Goal: Complete Application Form: Complete application form

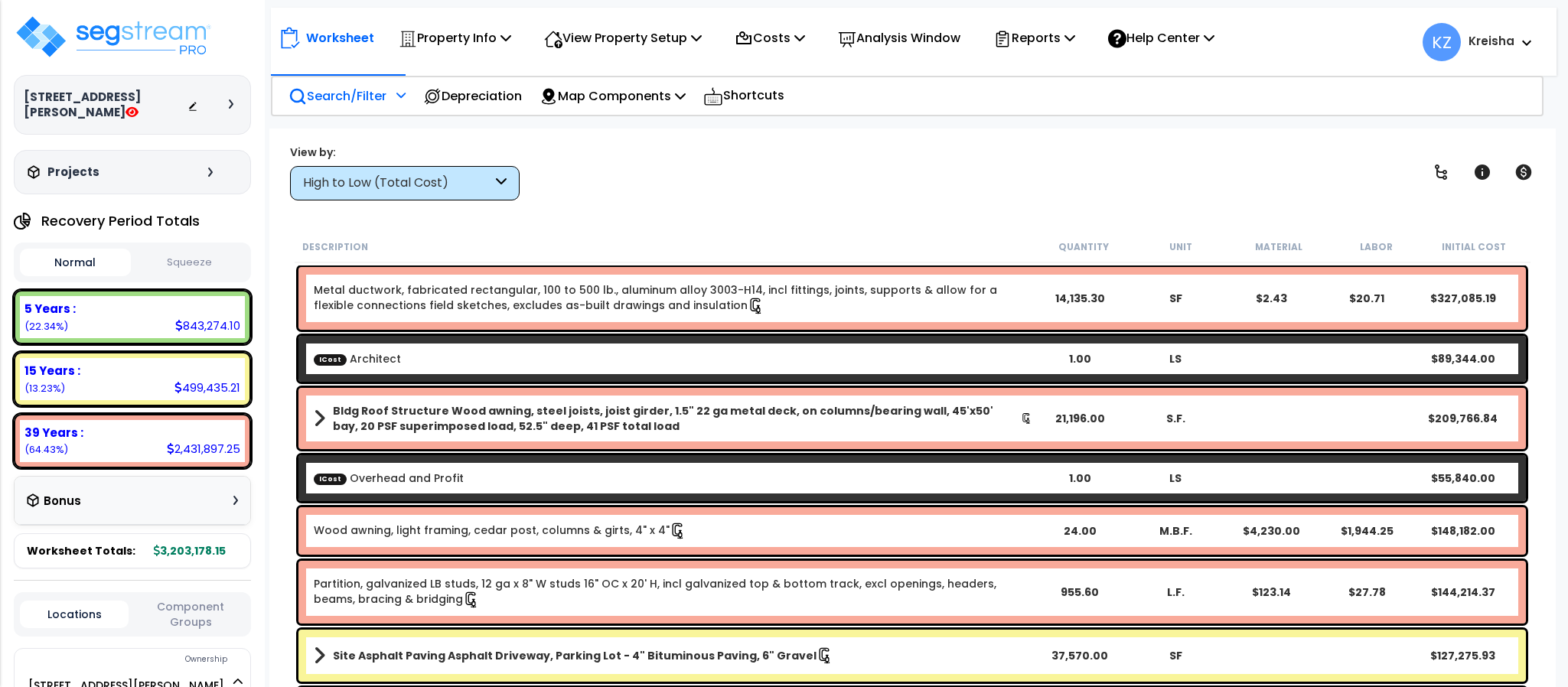
click at [380, 95] on p "Search/Filter" at bounding box center [337, 96] width 98 height 21
click at [399, 103] on div at bounding box center [399, 100] width 13 height 26
click at [373, 104] on p "Search/Filter" at bounding box center [337, 96] width 98 height 21
click at [489, 179] on div "High to Low (Total Cost)" at bounding box center [397, 183] width 189 height 17
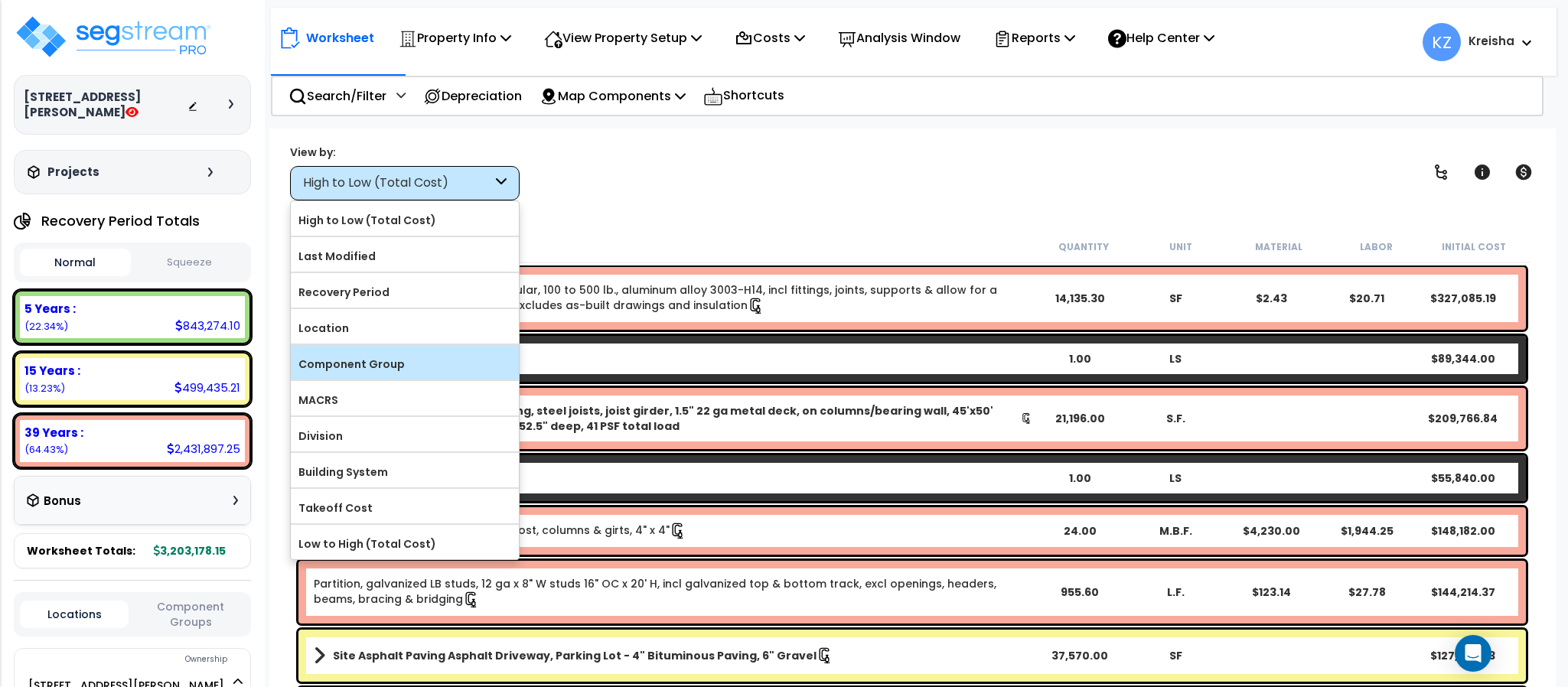
click at [386, 368] on label "Component Group" at bounding box center [405, 365] width 228 height 23
click at [0, 0] on input "Component Group" at bounding box center [0, 0] width 0 height 0
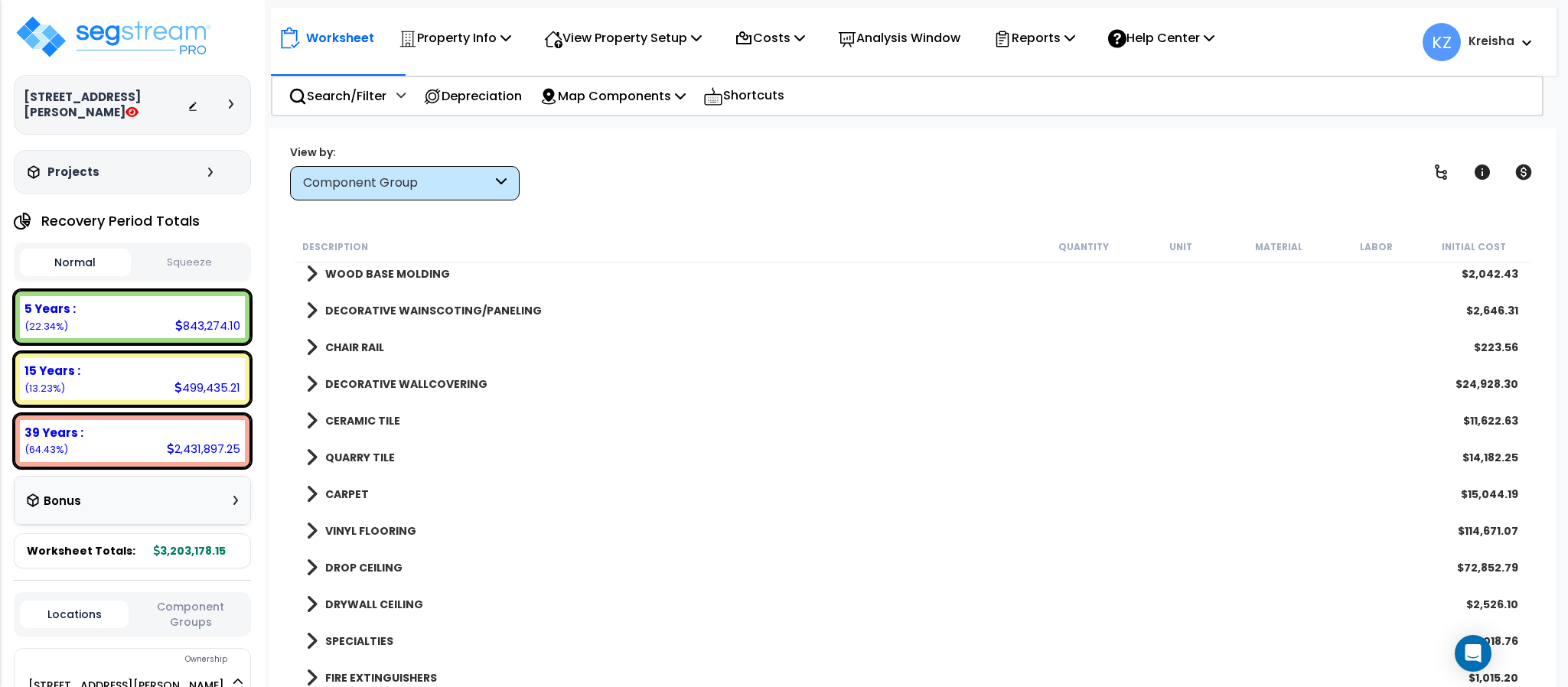
scroll to position [1368, 0]
click at [189, 599] on button "Component Groups" at bounding box center [190, 614] width 108 height 32
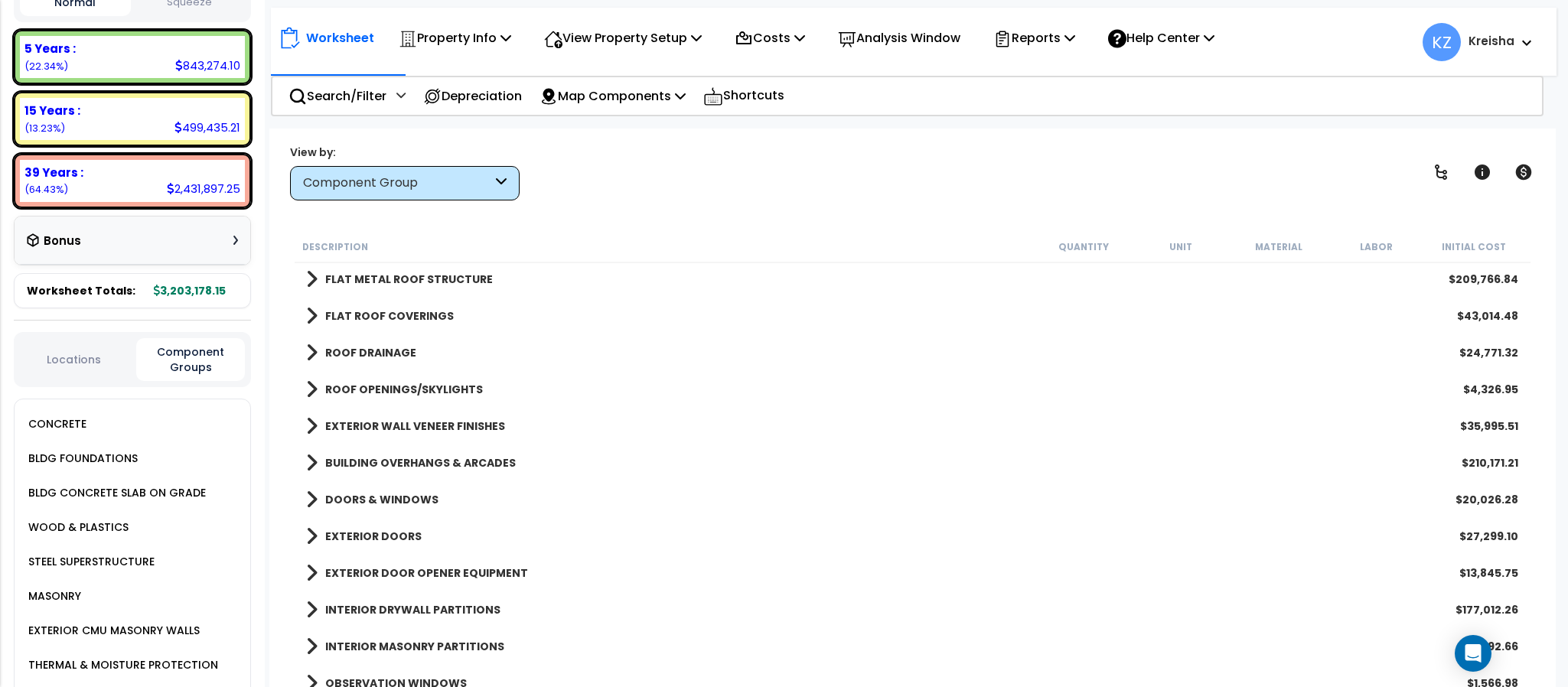
scroll to position [282, 0]
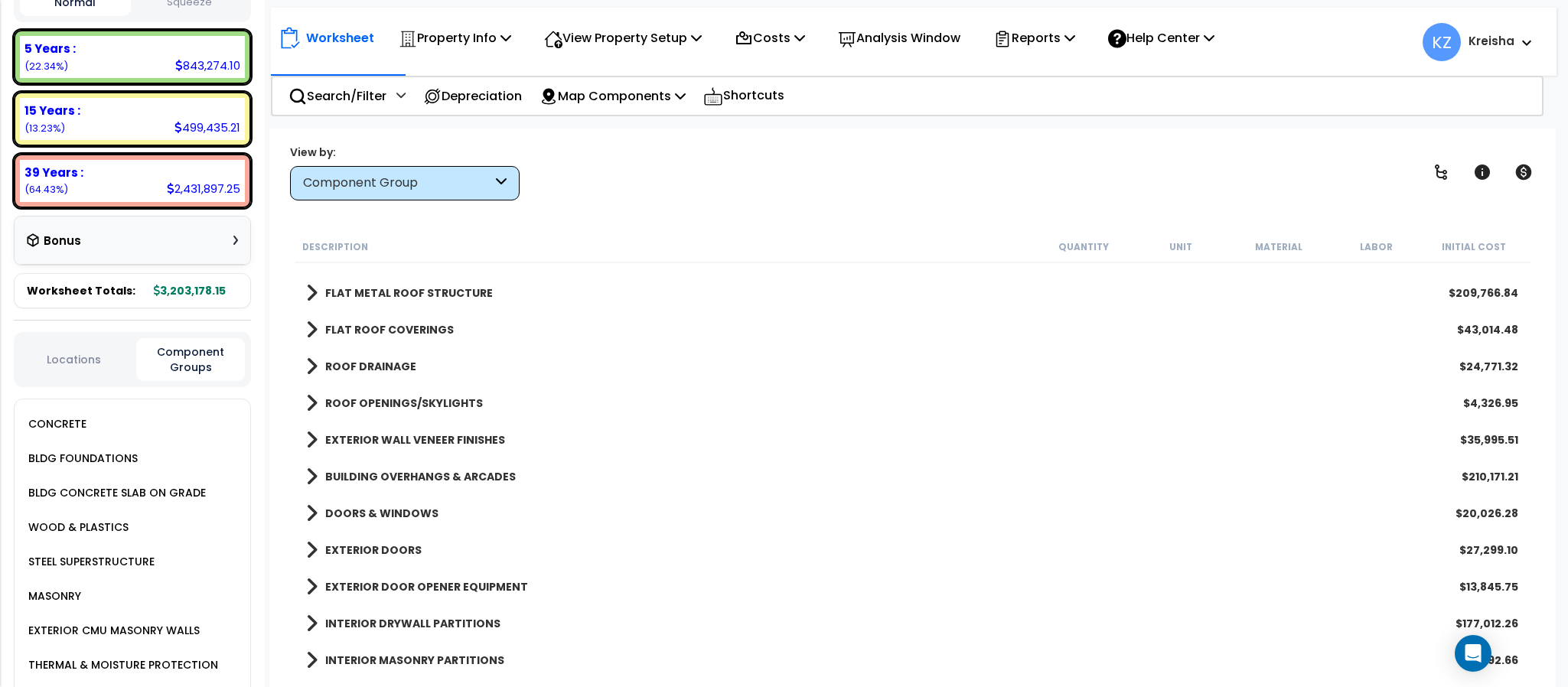
click at [598, 178] on div "View by: Component Group High to Low (Total Cost)" at bounding box center [911, 172] width 1255 height 56
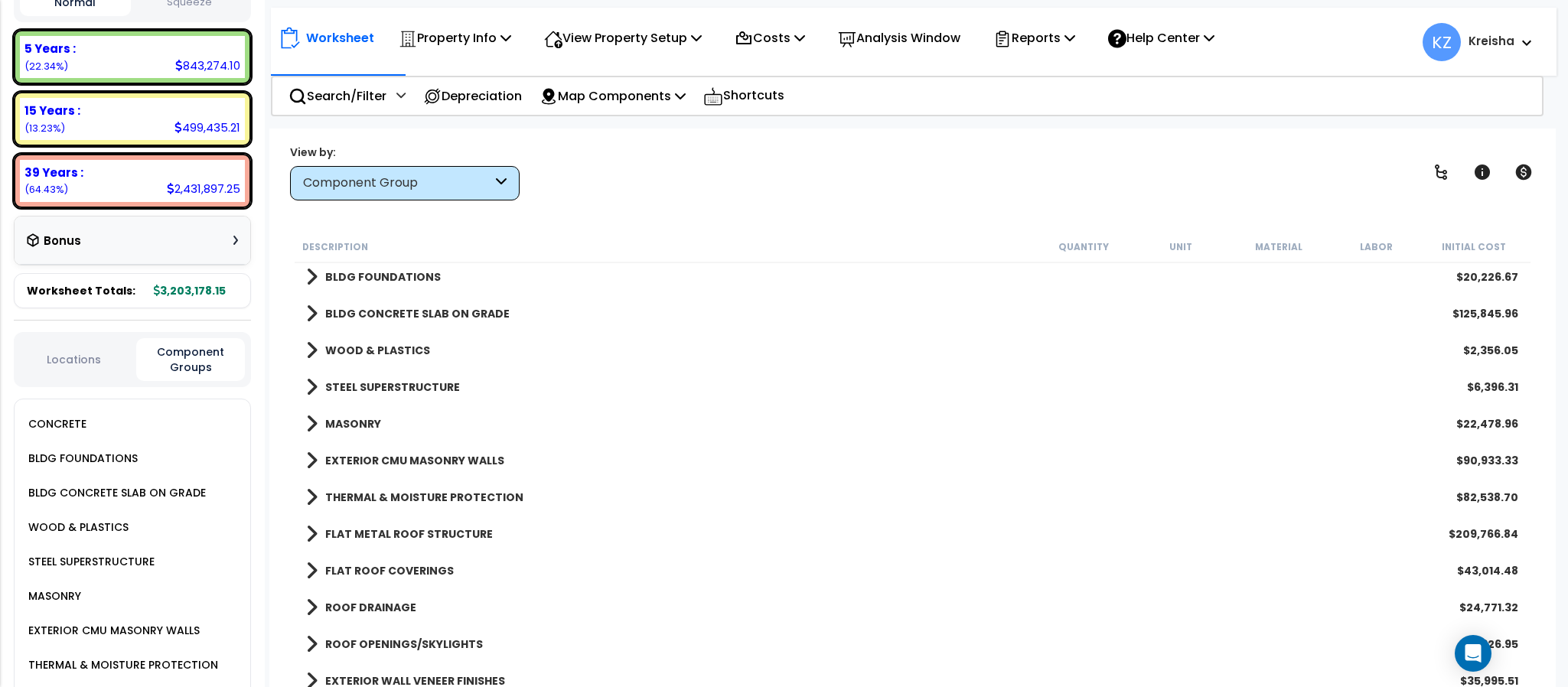
scroll to position [0, 0]
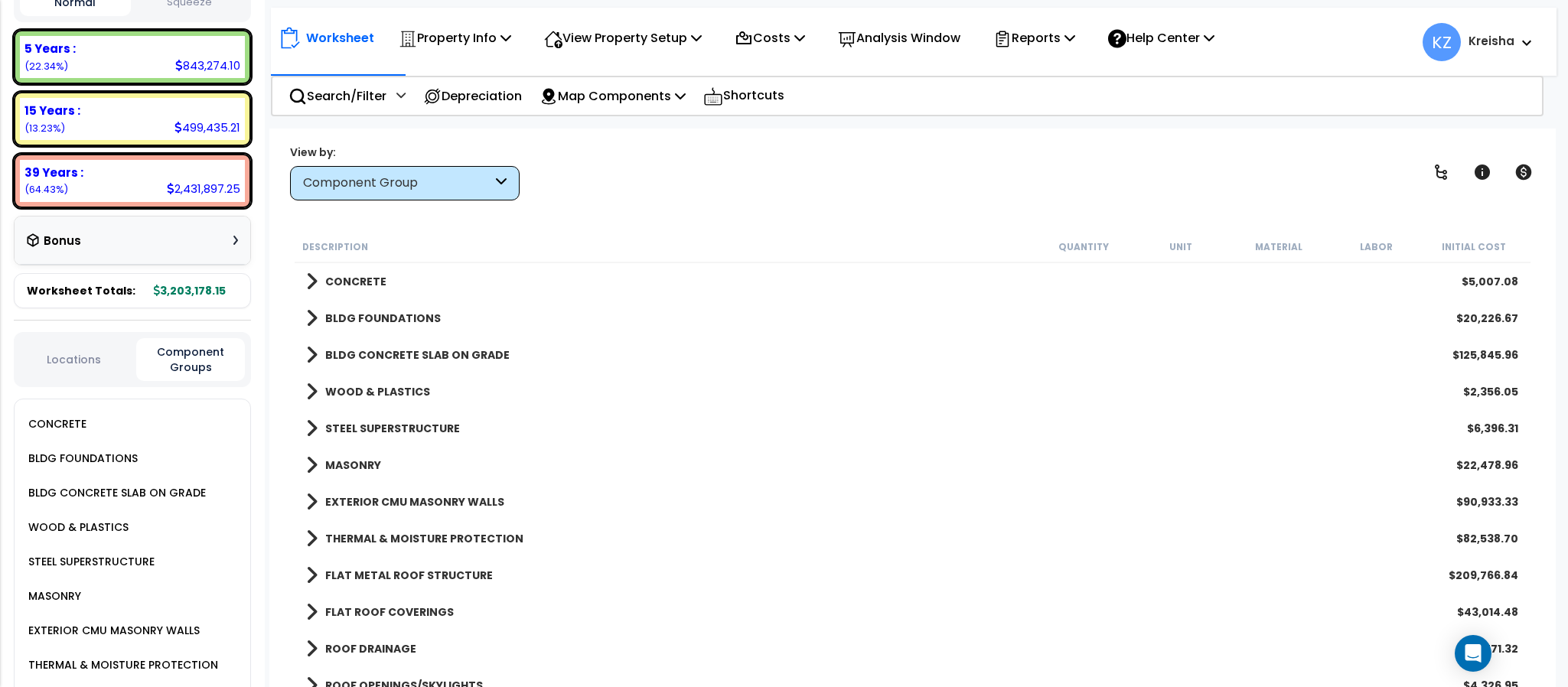
click at [427, 427] on b "STEEL SUPERSTRUCTURE" at bounding box center [392, 428] width 135 height 16
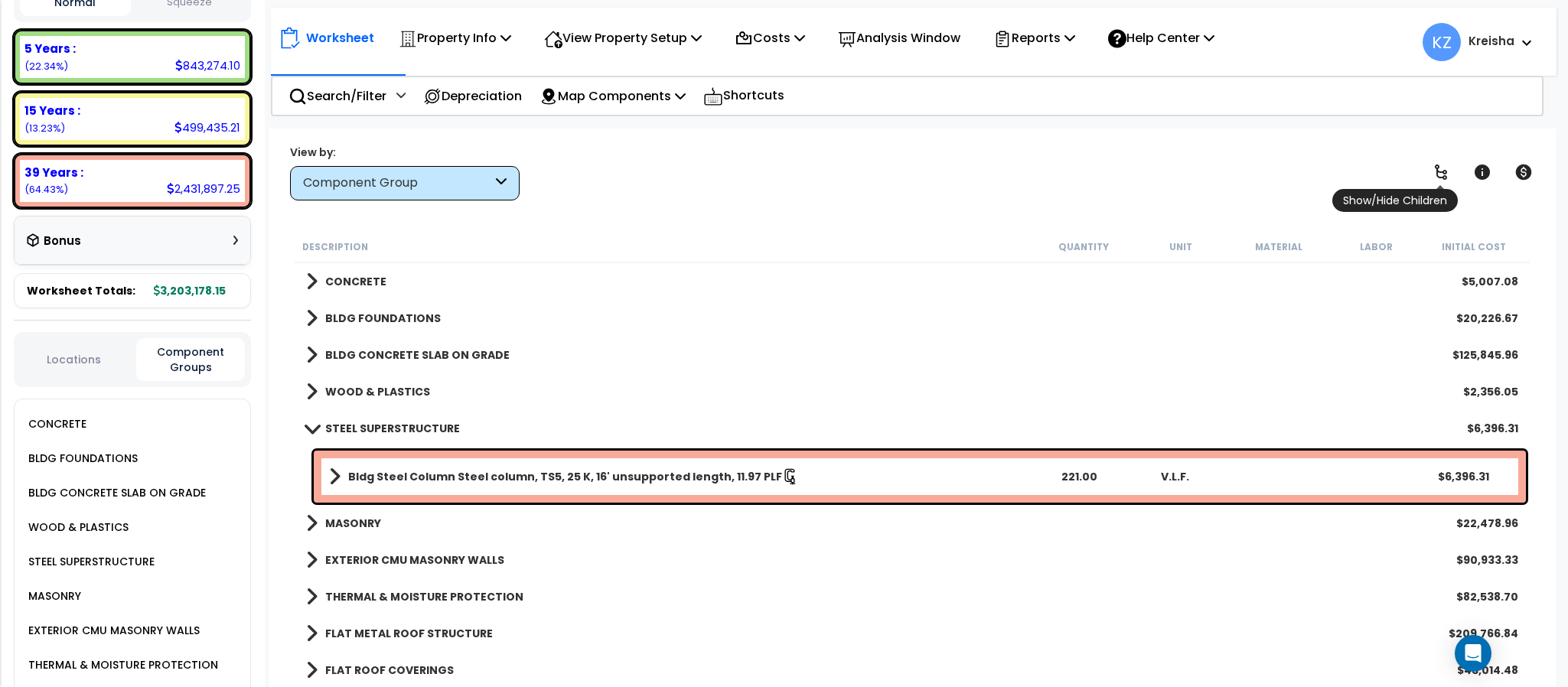
click at [1451, 170] on link at bounding box center [1441, 172] width 34 height 34
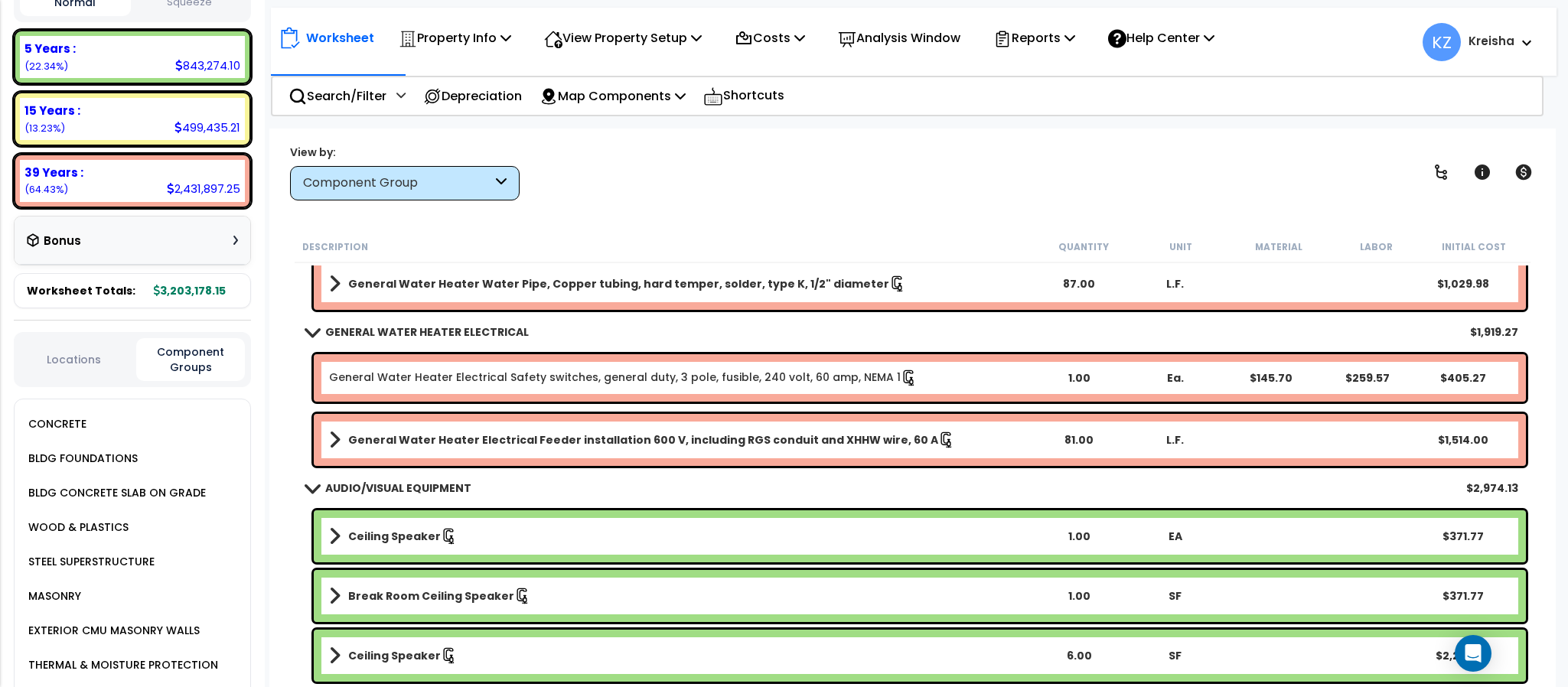
scroll to position [17331, 0]
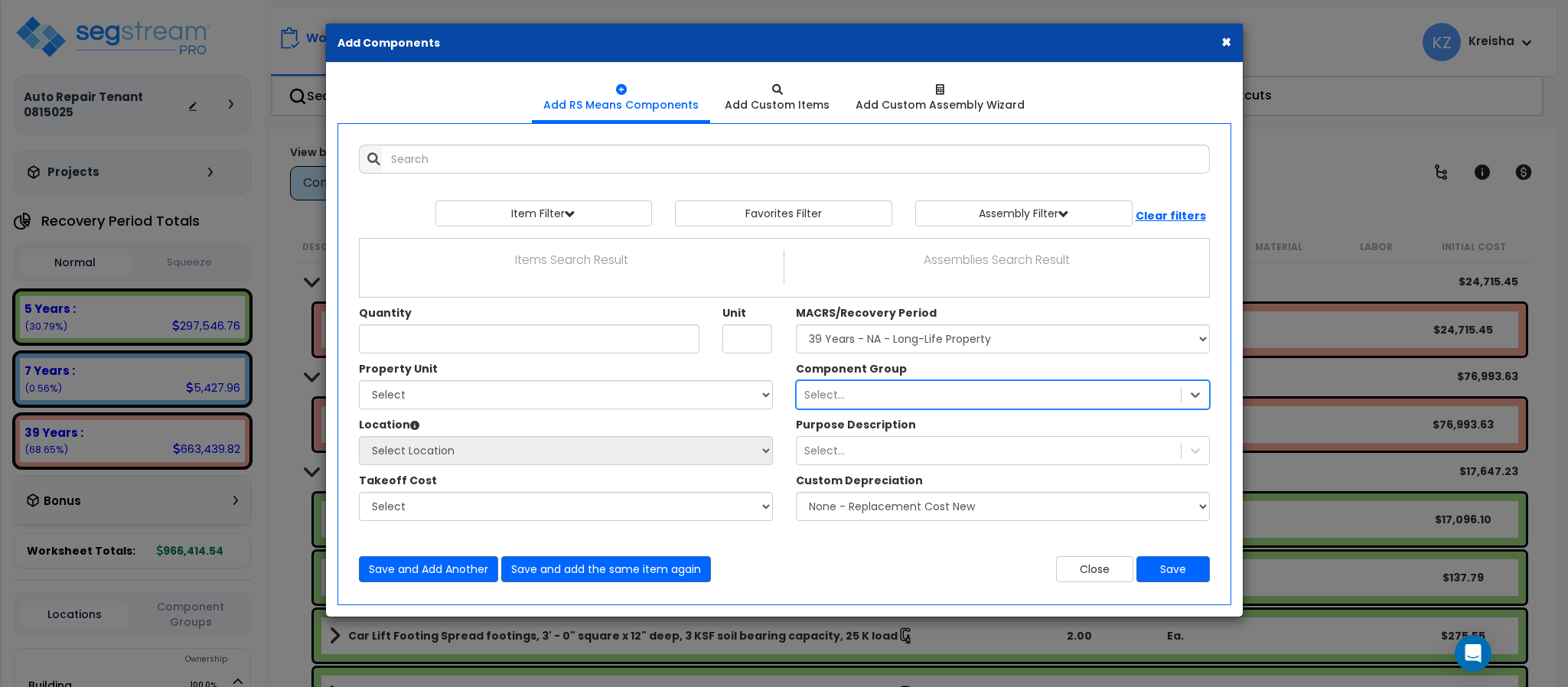
select select "3669"
click at [1224, 41] on button "×" at bounding box center [1226, 41] width 10 height 16
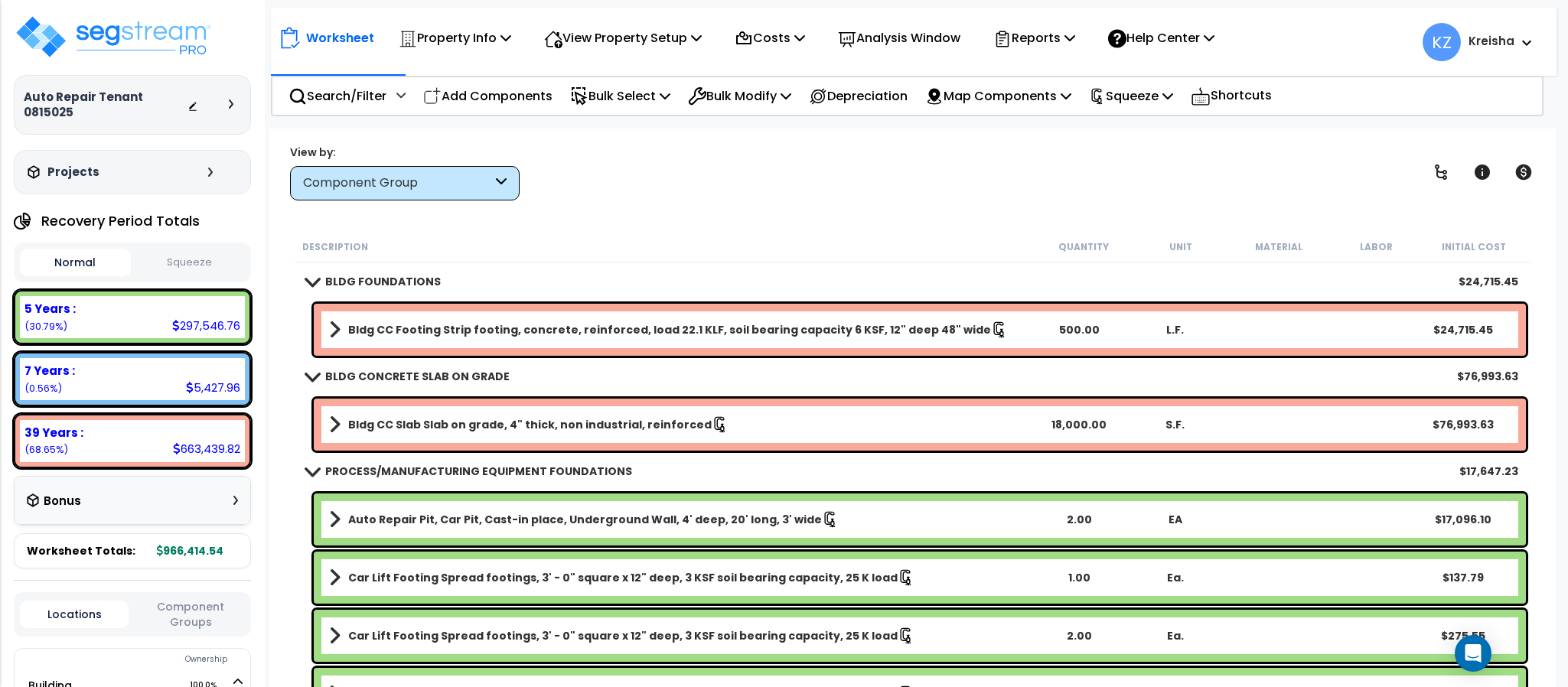
click at [1214, 41] on p "Help Center" at bounding box center [1161, 37] width 107 height 21
click at [1348, 42] on div "Worksheet Property Info Property Setup Add Property Unit Template property Clon…" at bounding box center [914, 34] width 1285 height 54
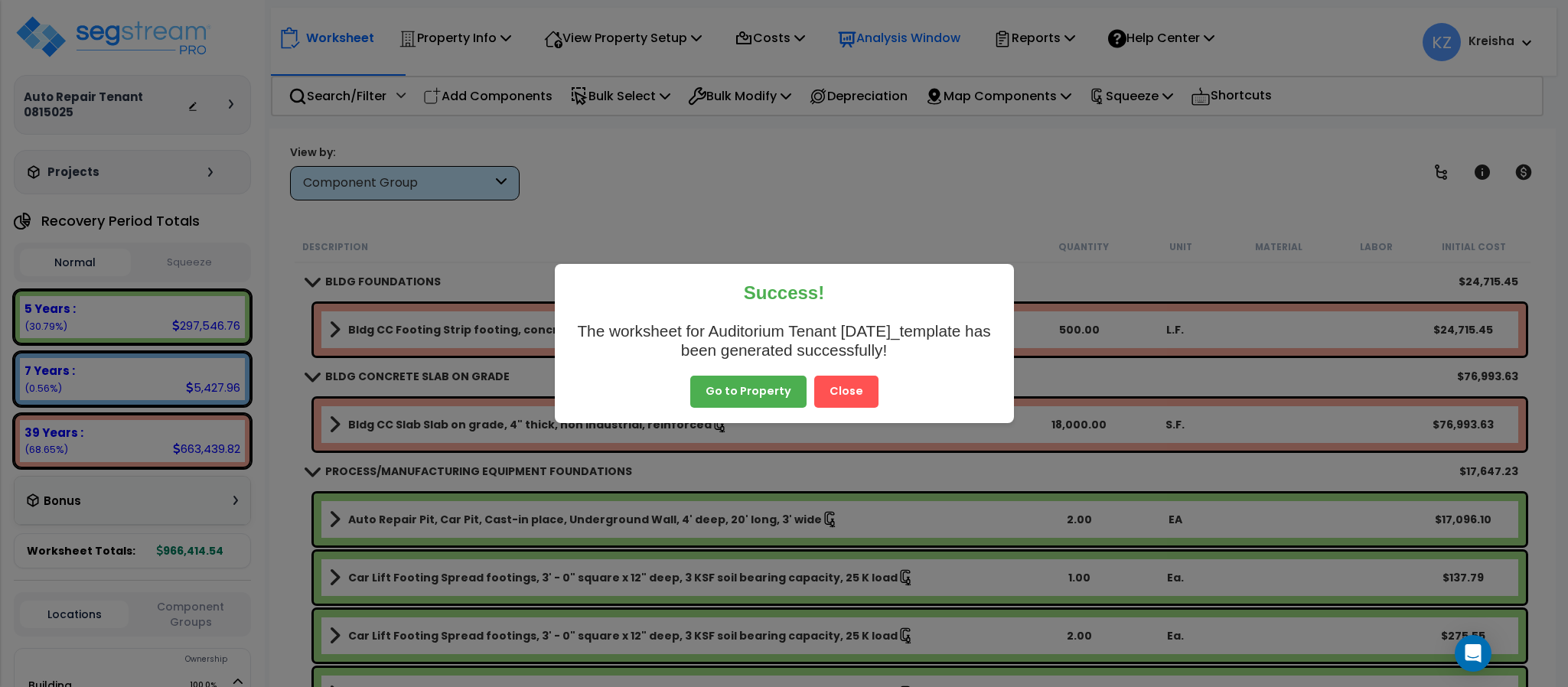
click at [845, 384] on button "Close" at bounding box center [846, 391] width 65 height 32
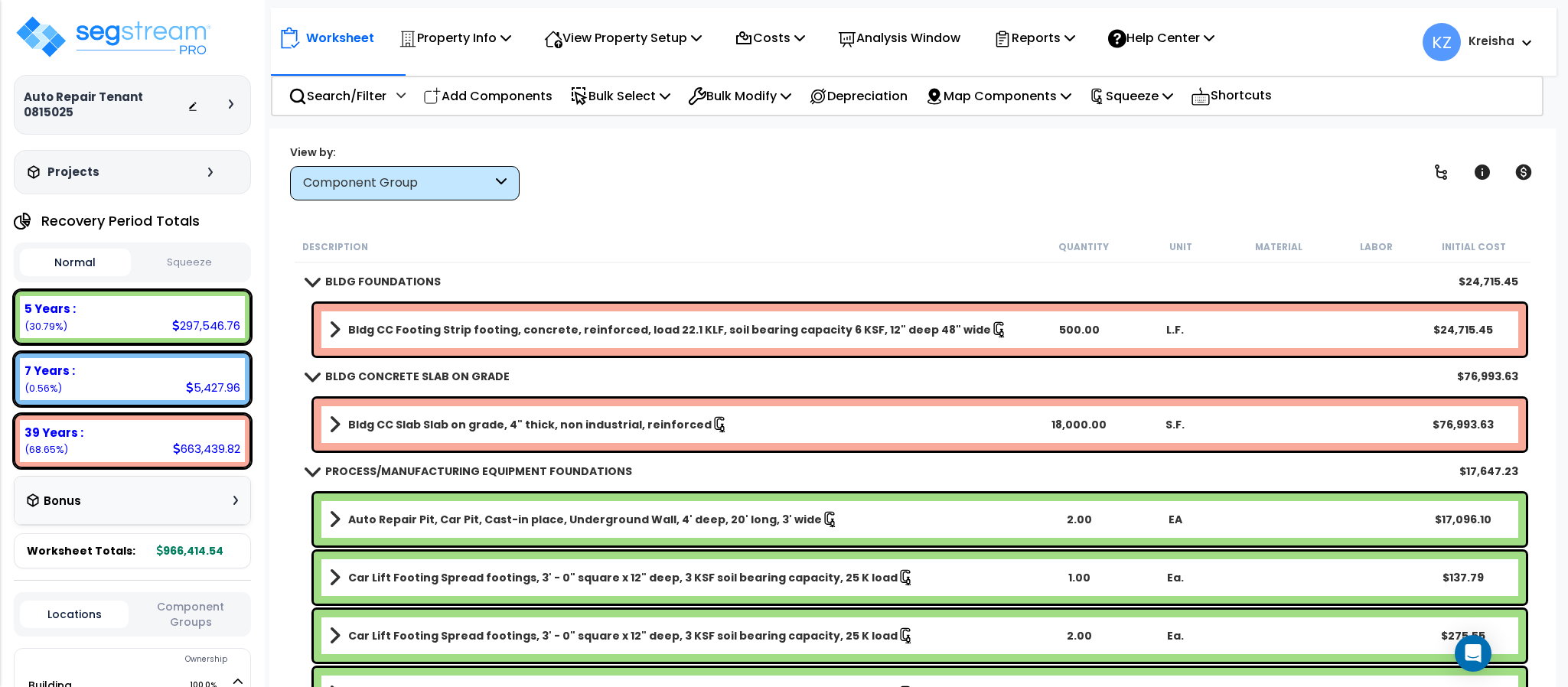
scroll to position [41, 0]
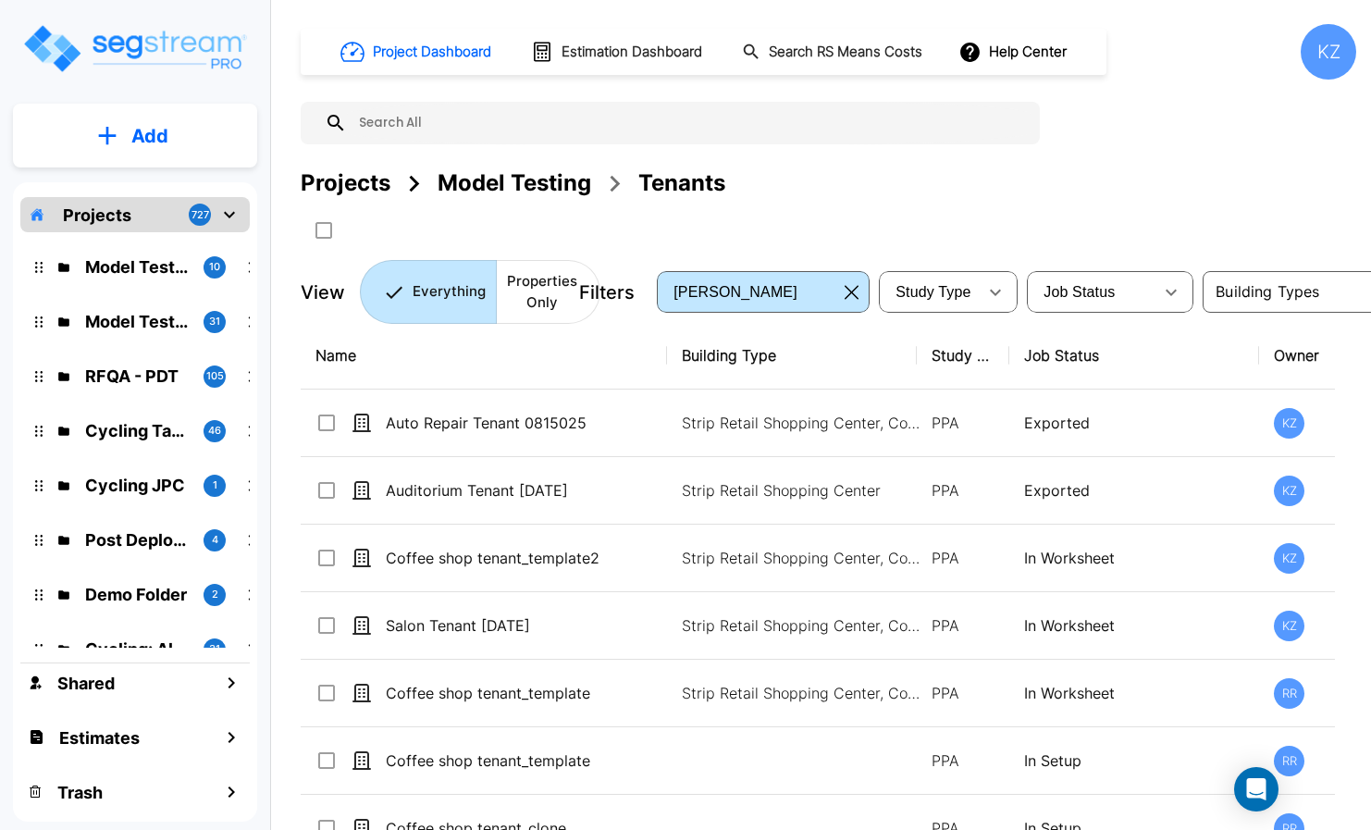
click at [836, 167] on div "Projects Model Testing Tenants" at bounding box center [829, 183] width 1056 height 33
click at [355, 176] on div "Projects" at bounding box center [346, 183] width 90 height 33
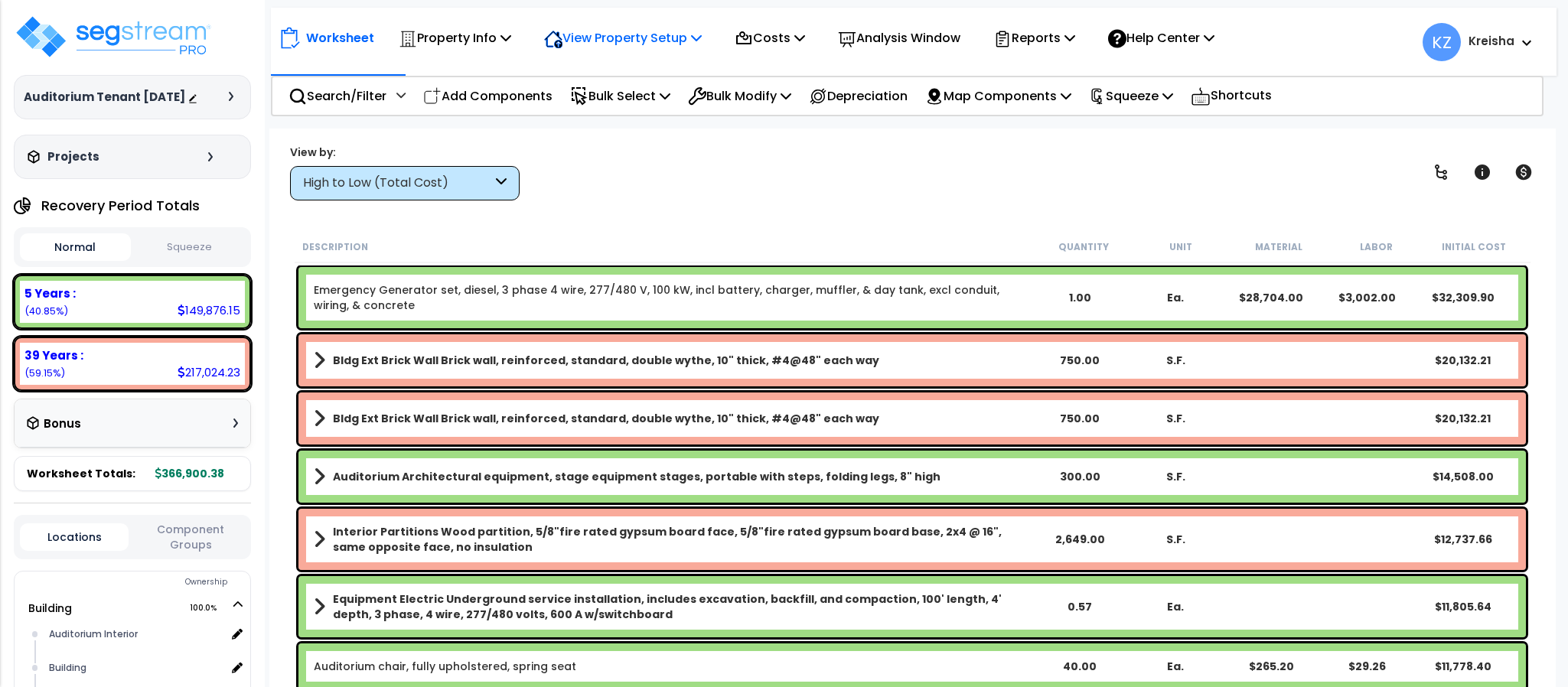
click at [650, 45] on p "View Property Setup" at bounding box center [623, 37] width 158 height 21
click at [508, 30] on p "Property Info" at bounding box center [455, 37] width 112 height 21
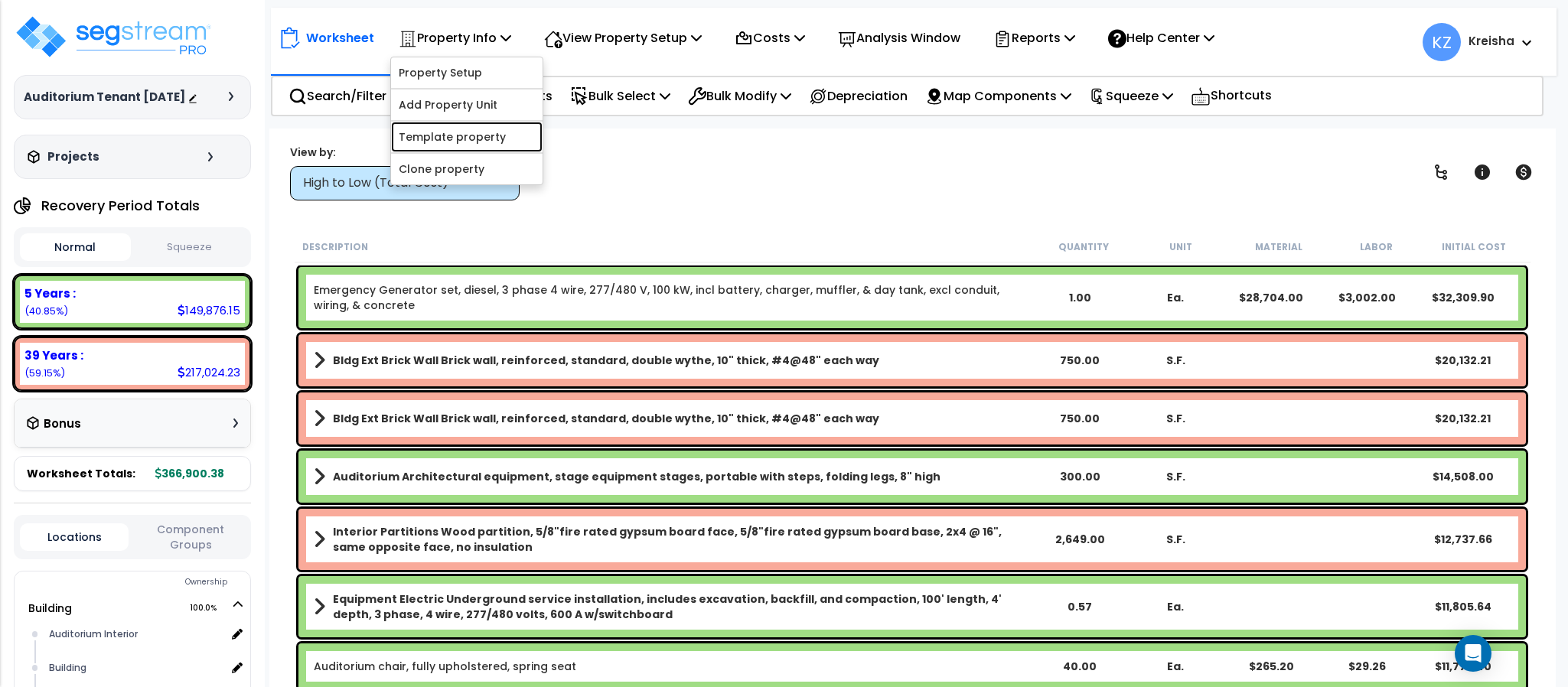
click at [474, 131] on link "Template property" at bounding box center [466, 136] width 151 height 31
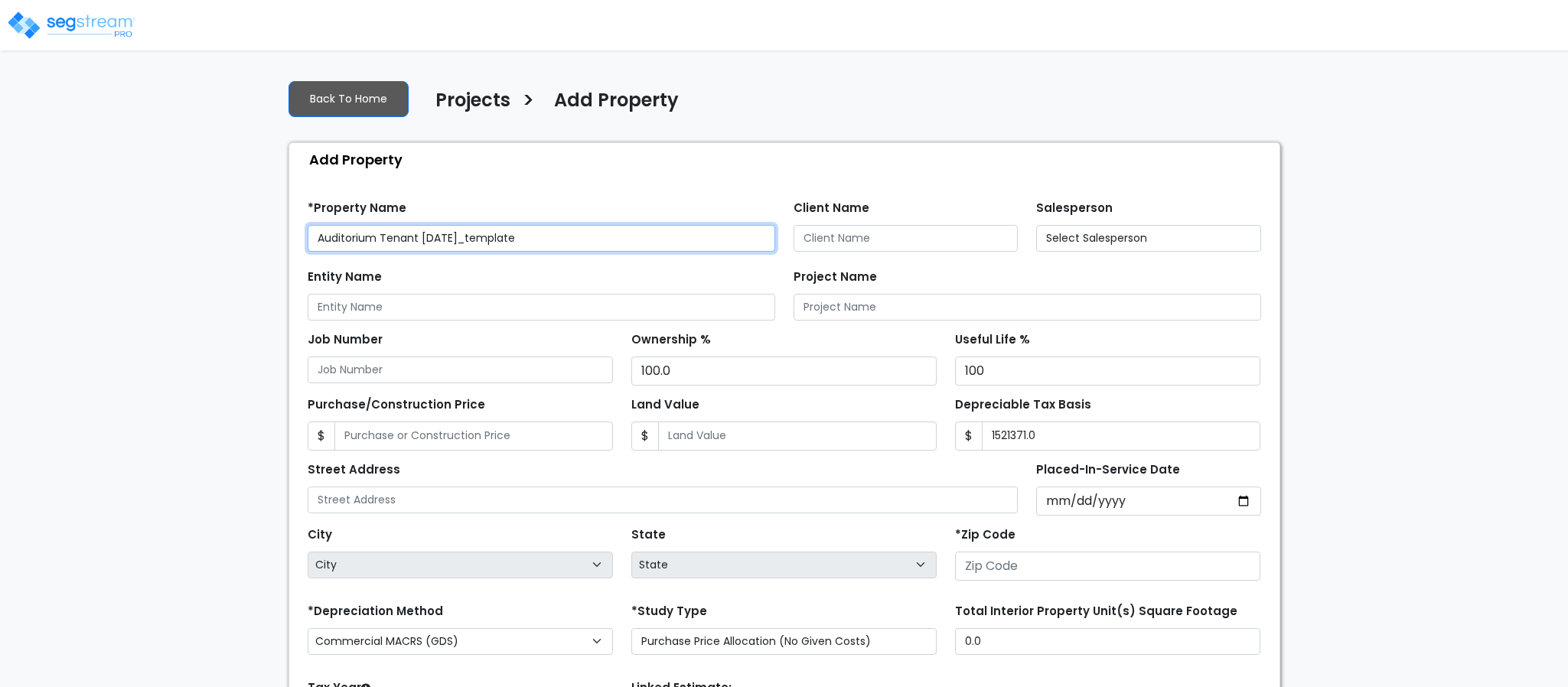
type input "80206"
select select "2020"
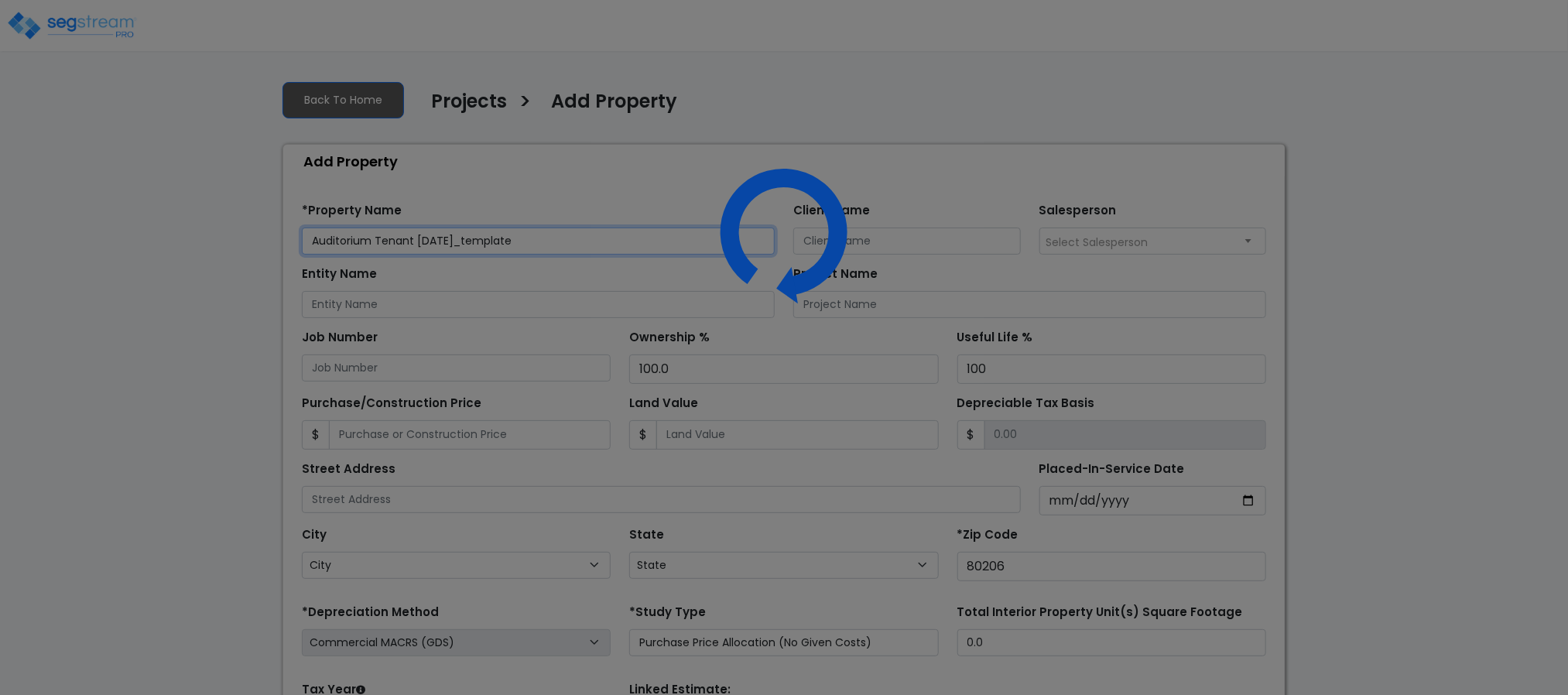
select select "CO"
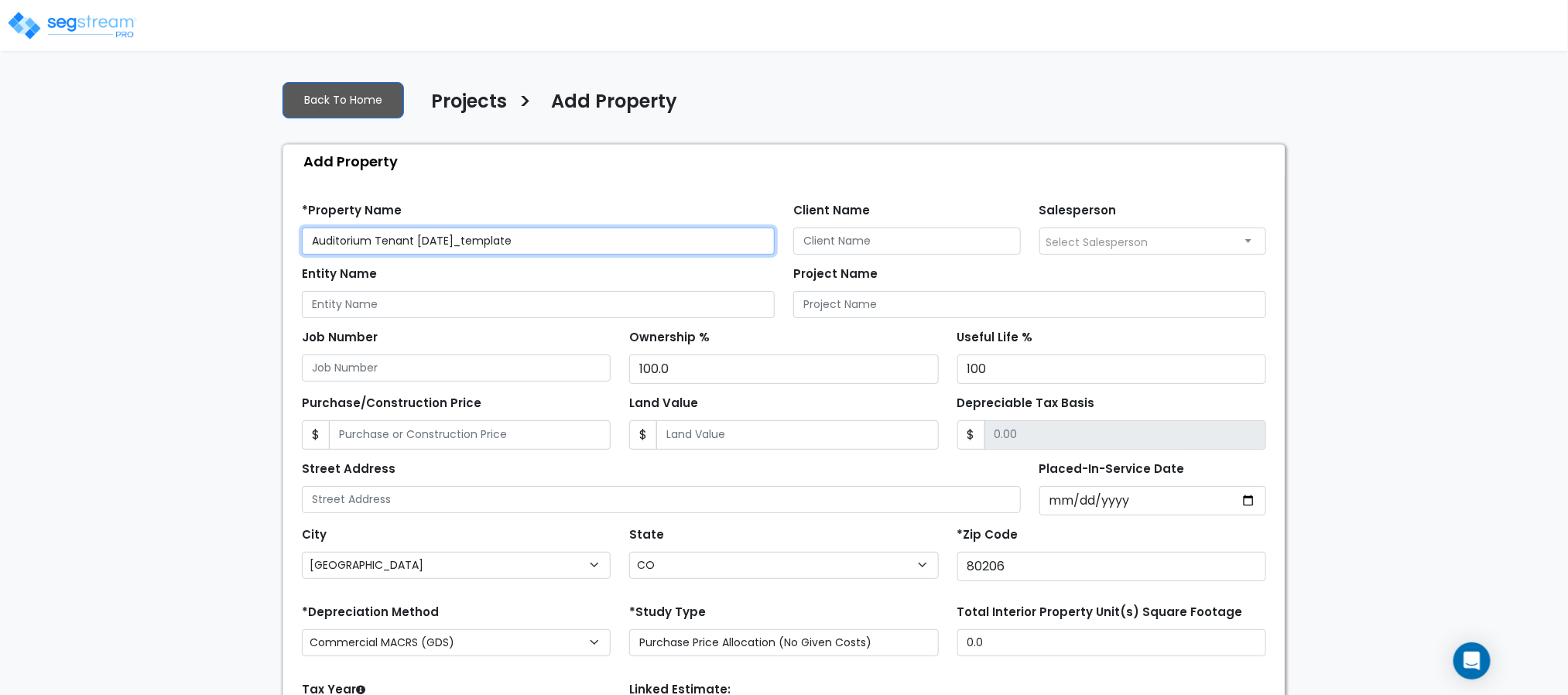
scroll to position [174, 0]
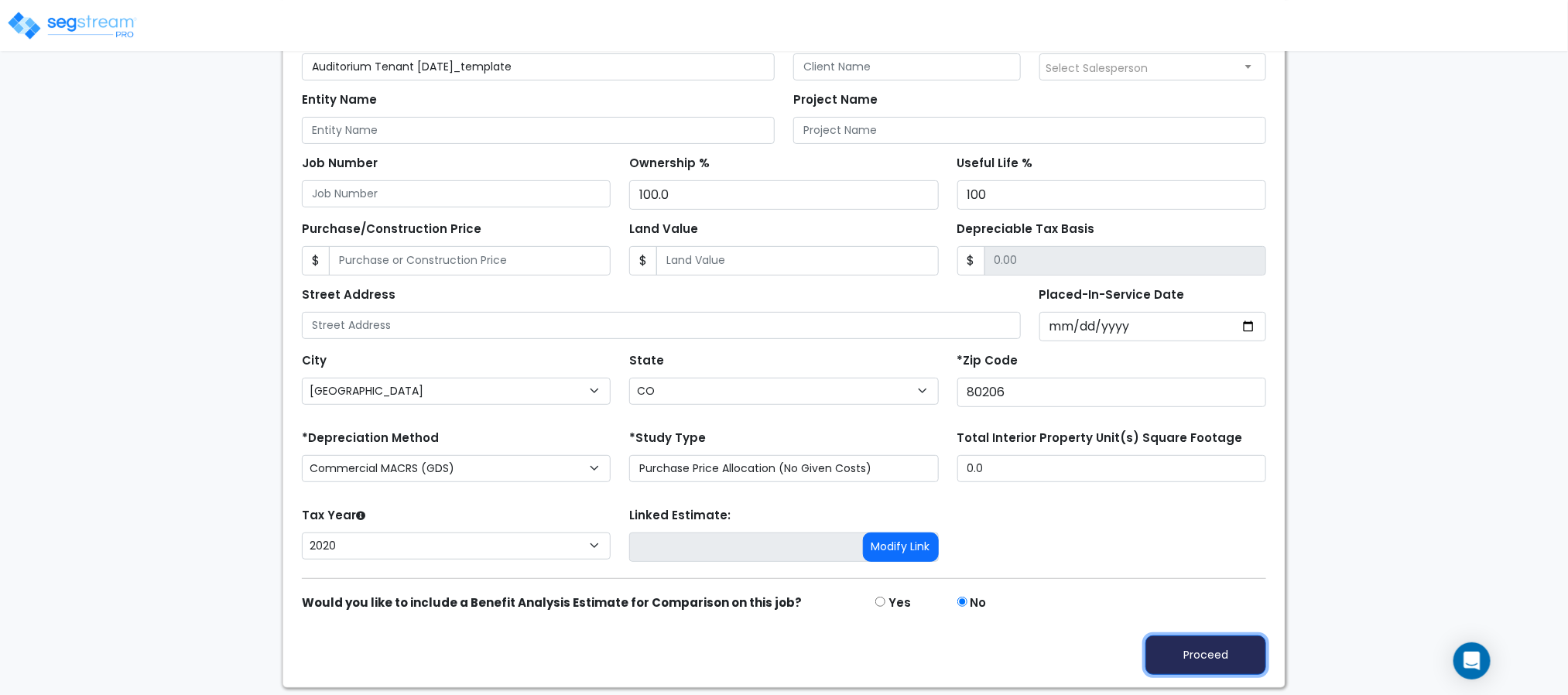
click at [1198, 655] on button "Proceed" at bounding box center [1205, 655] width 120 height 39
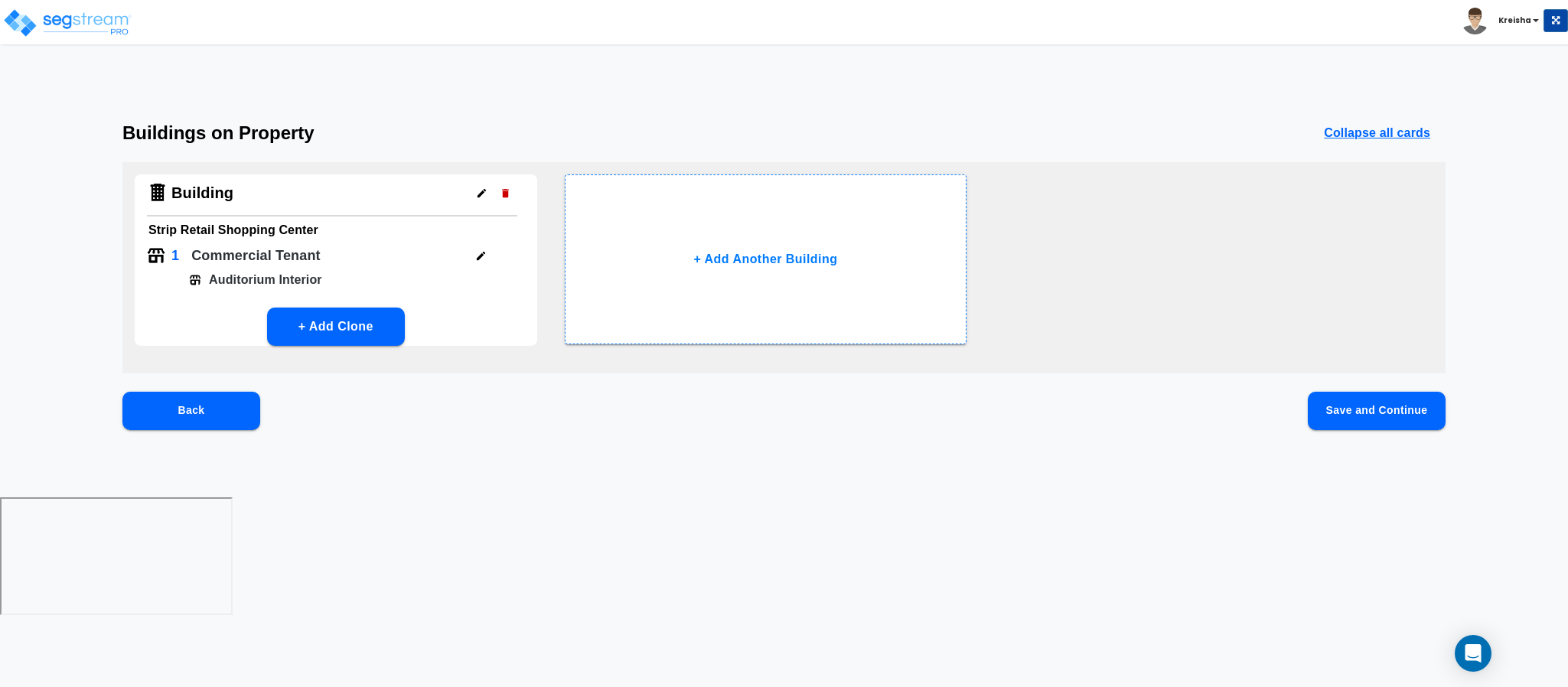
click at [1336, 402] on button "Save and Continue" at bounding box center [1376, 411] width 138 height 38
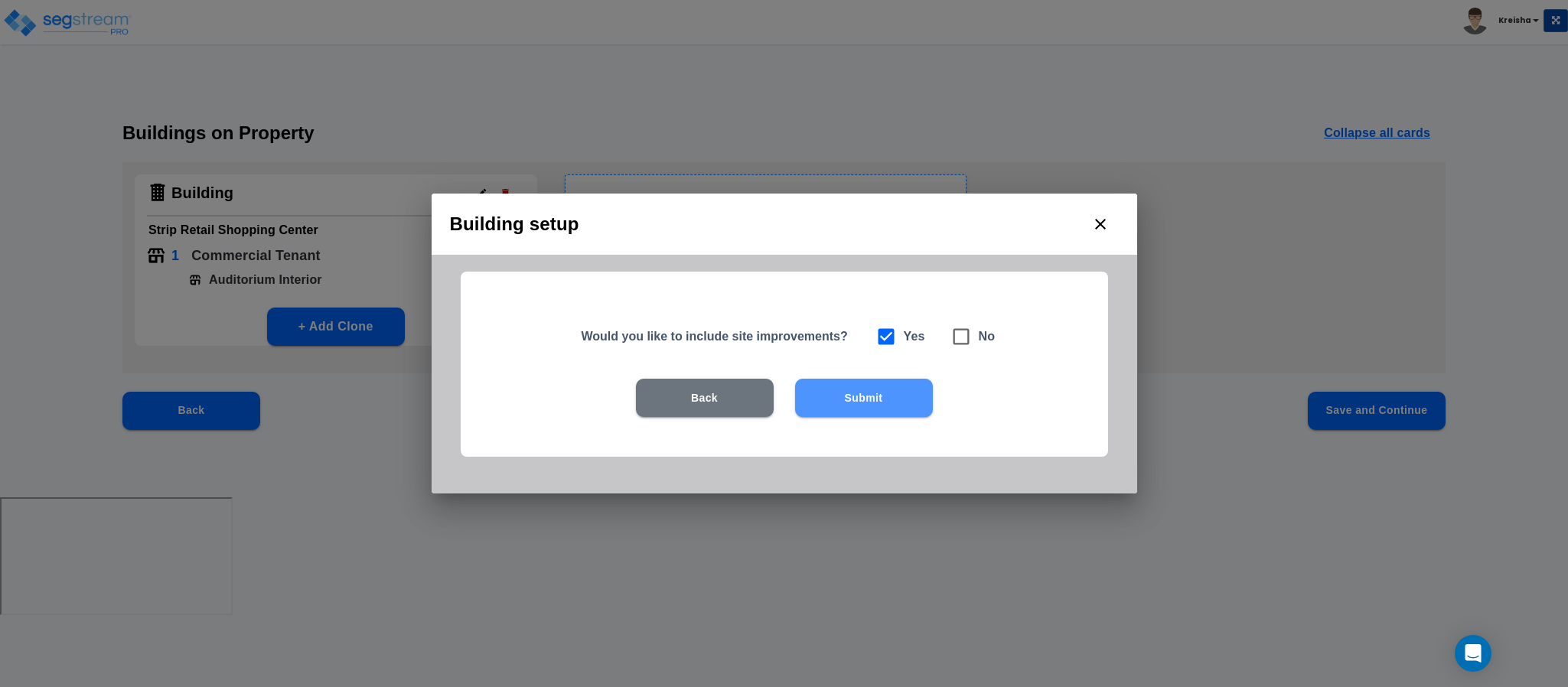
click at [838, 413] on button "Submit" at bounding box center [863, 398] width 138 height 38
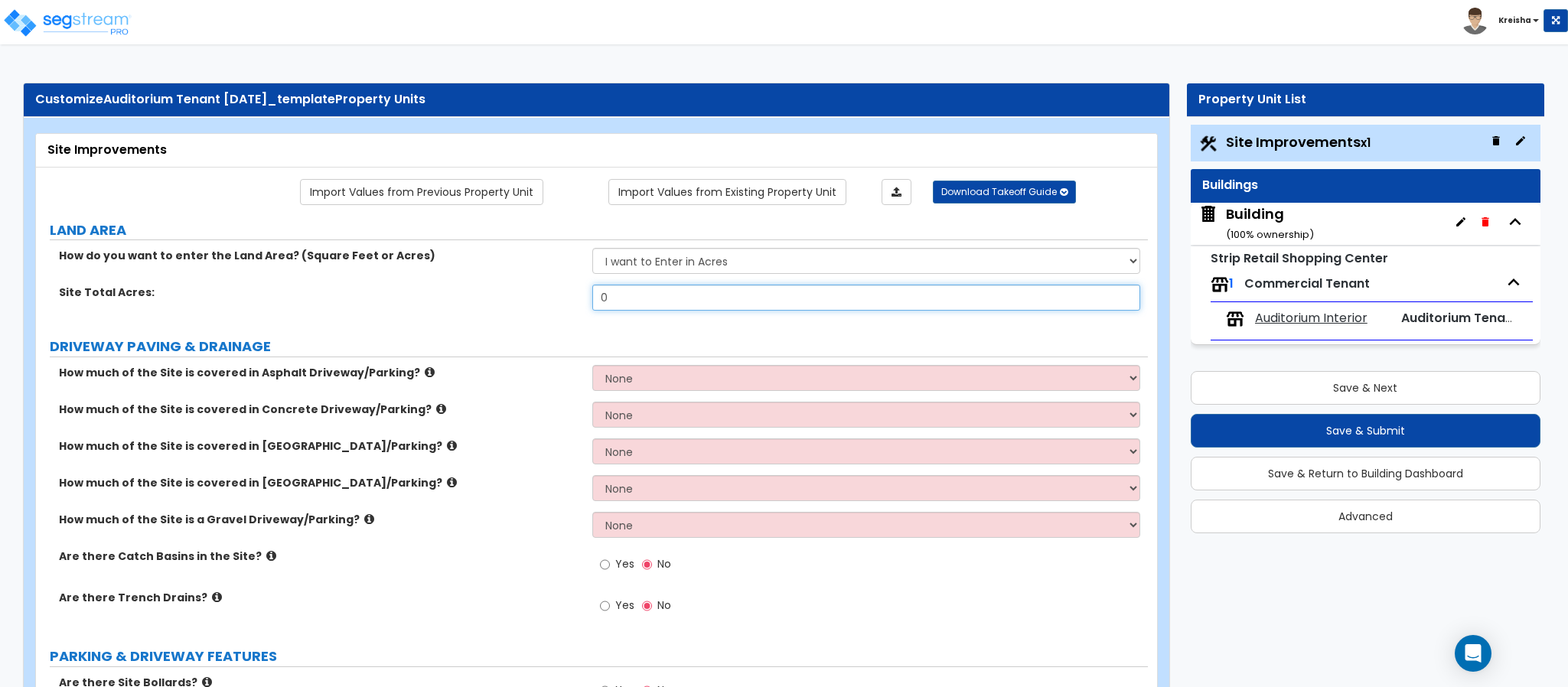
click at [815, 298] on input "0" at bounding box center [866, 297] width 548 height 26
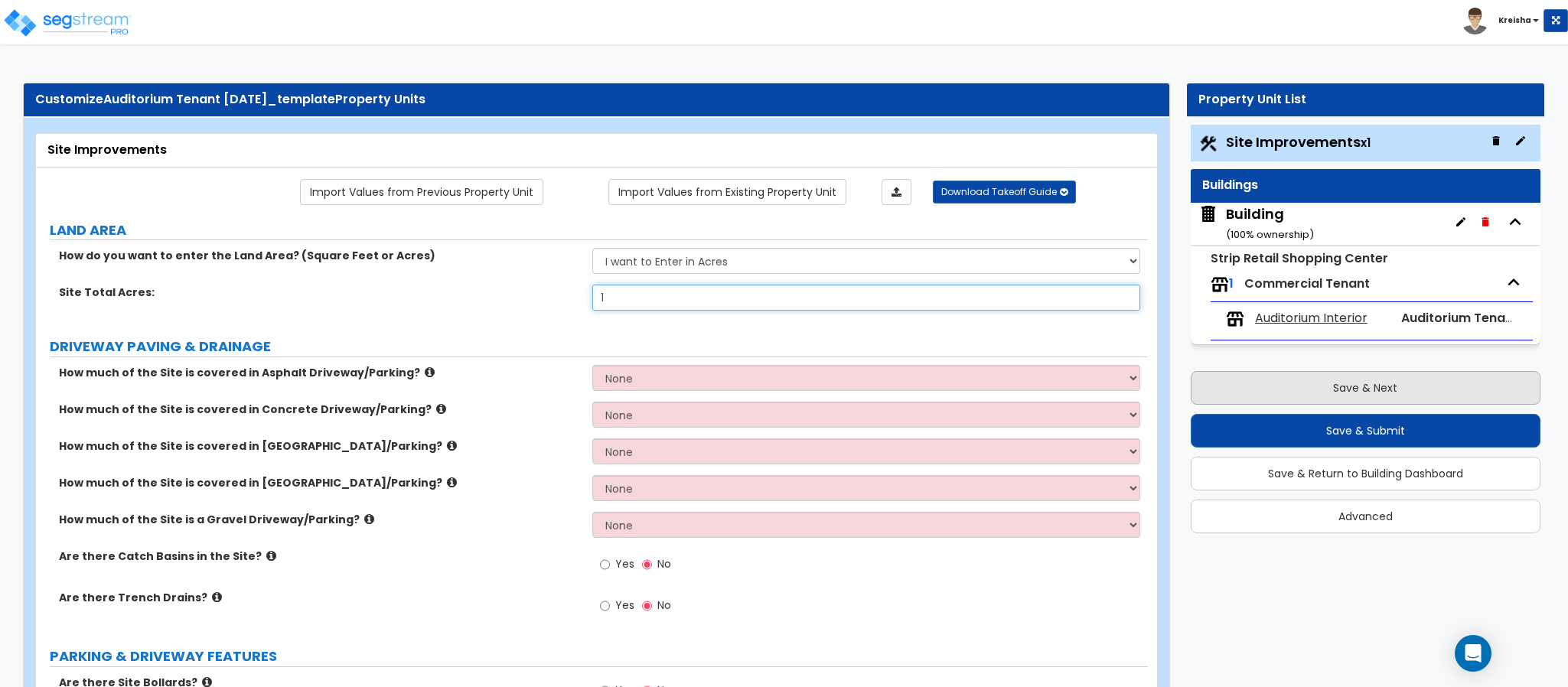
type input "1"
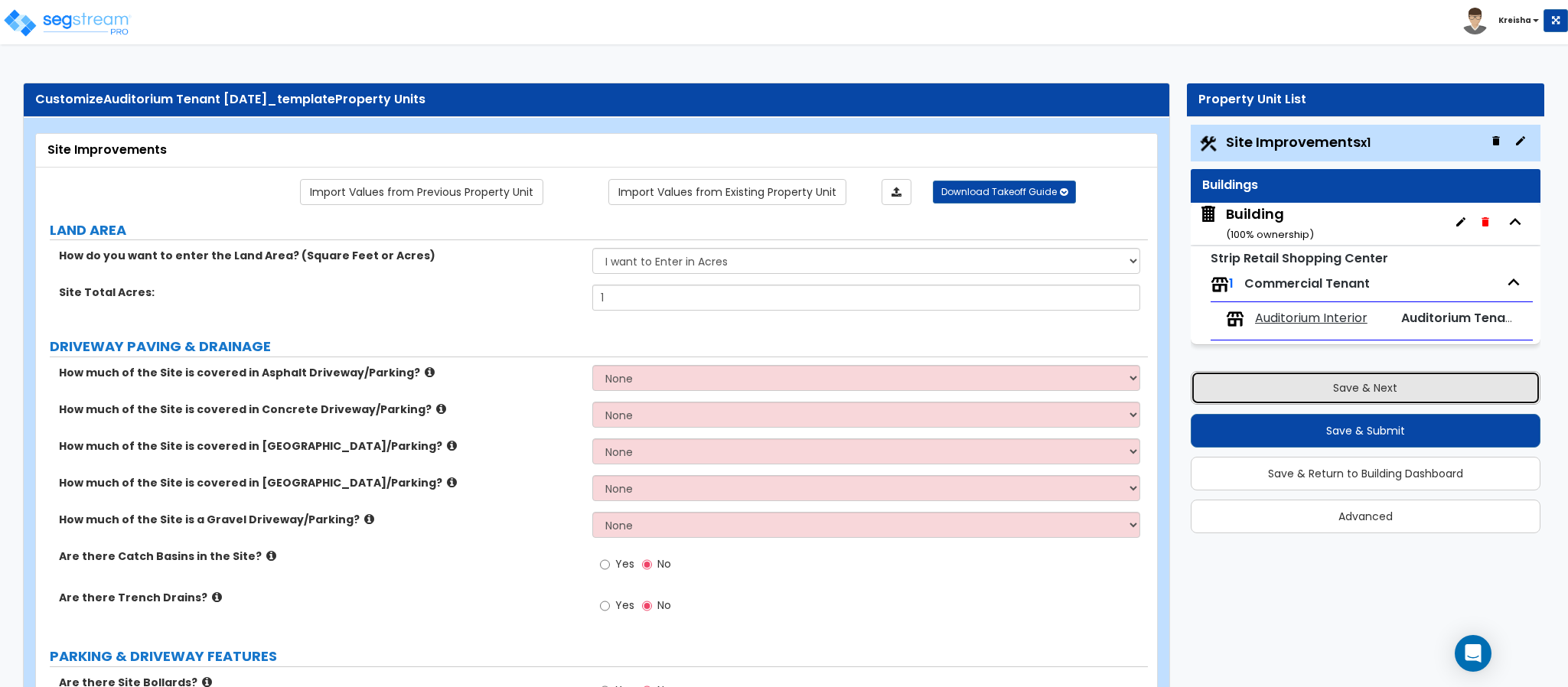
click at [1317, 394] on button "Save & Next" at bounding box center [1365, 388] width 350 height 34
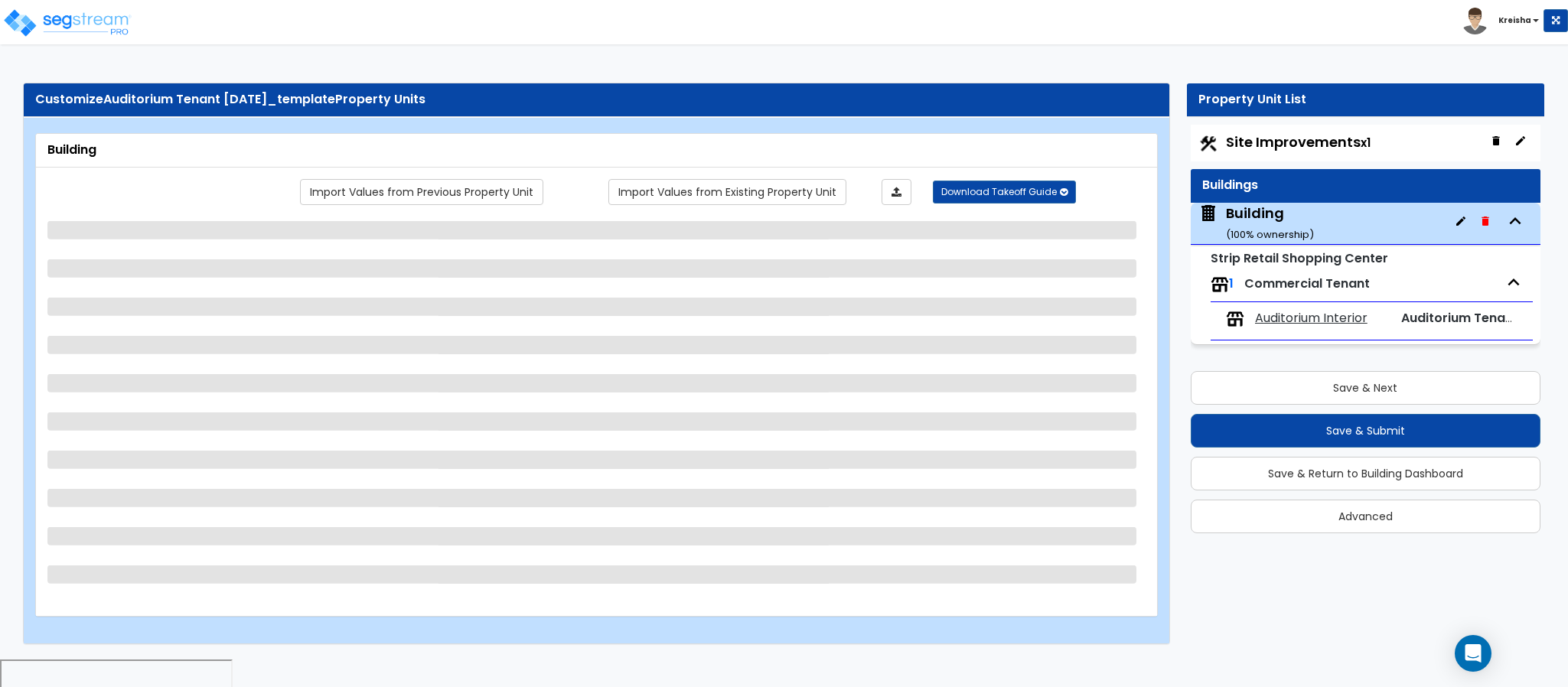
select select "5"
select select "1"
select select "2"
select select "10"
select select "1"
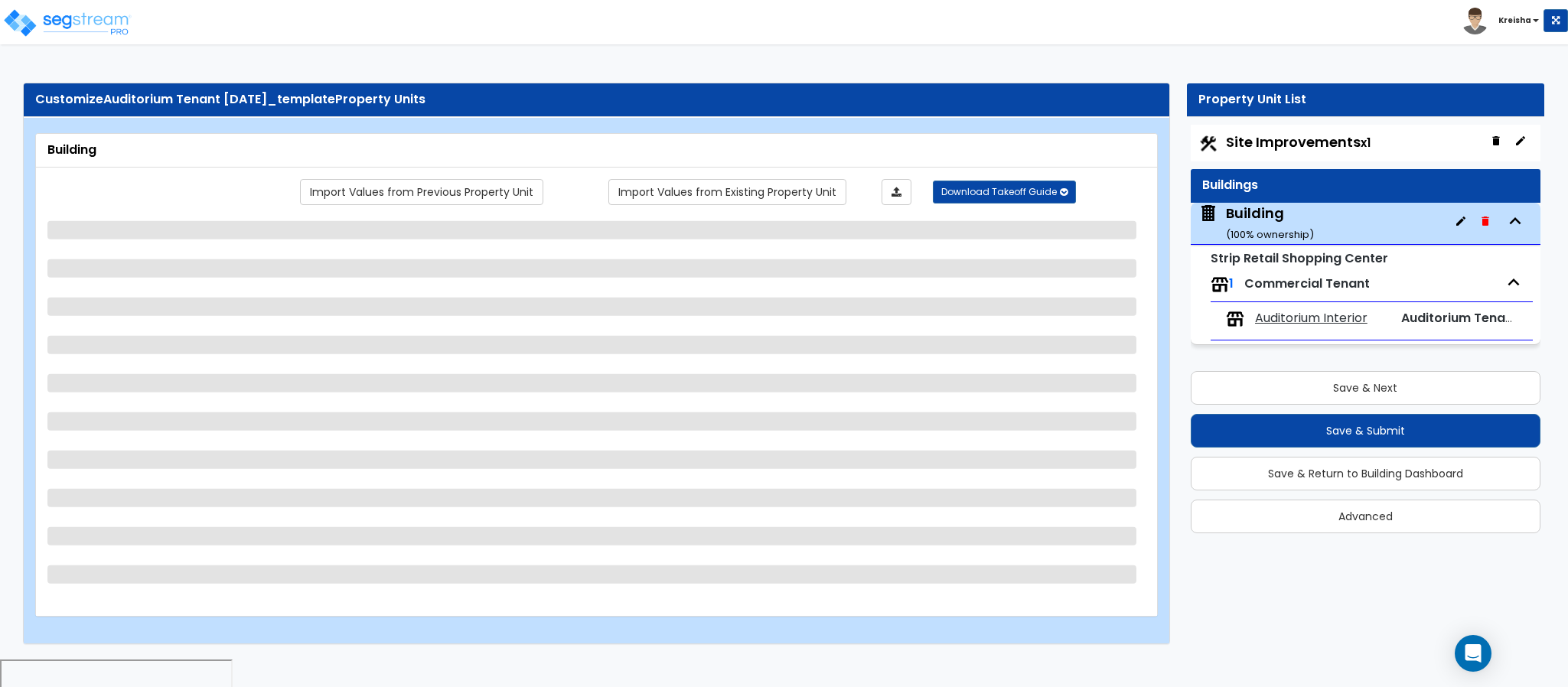
select select "1"
select select "2"
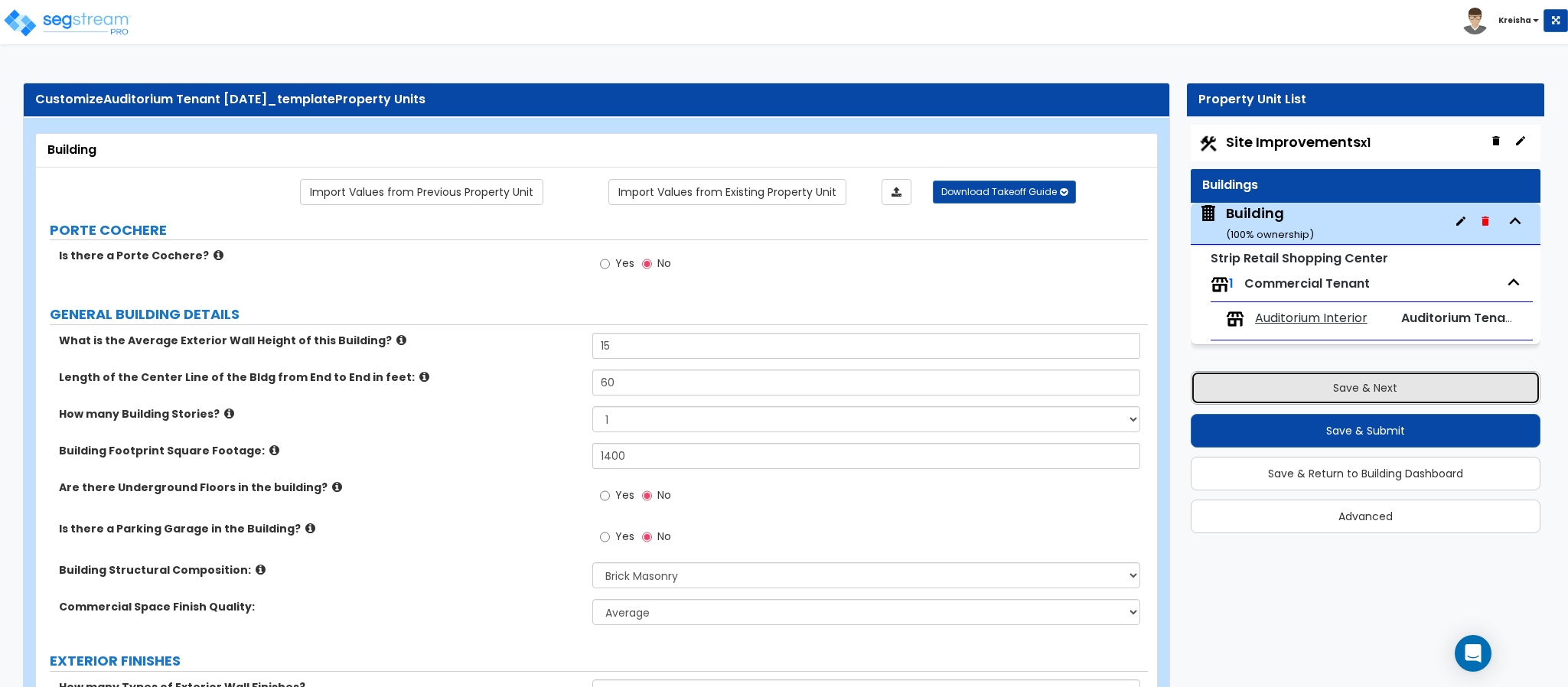
click at [1367, 394] on button "Save & Next" at bounding box center [1365, 388] width 350 height 34
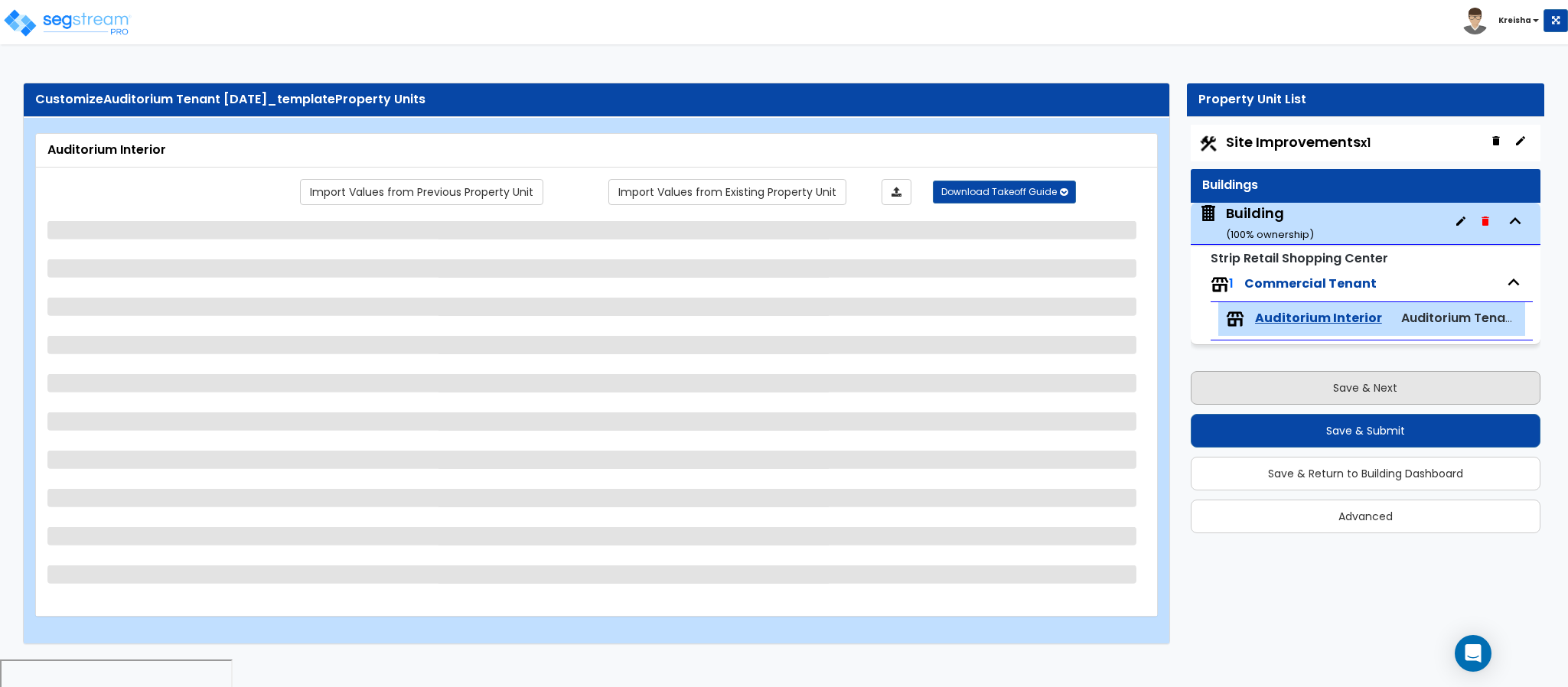
select select "2"
select select "7"
select select "1"
select select "2"
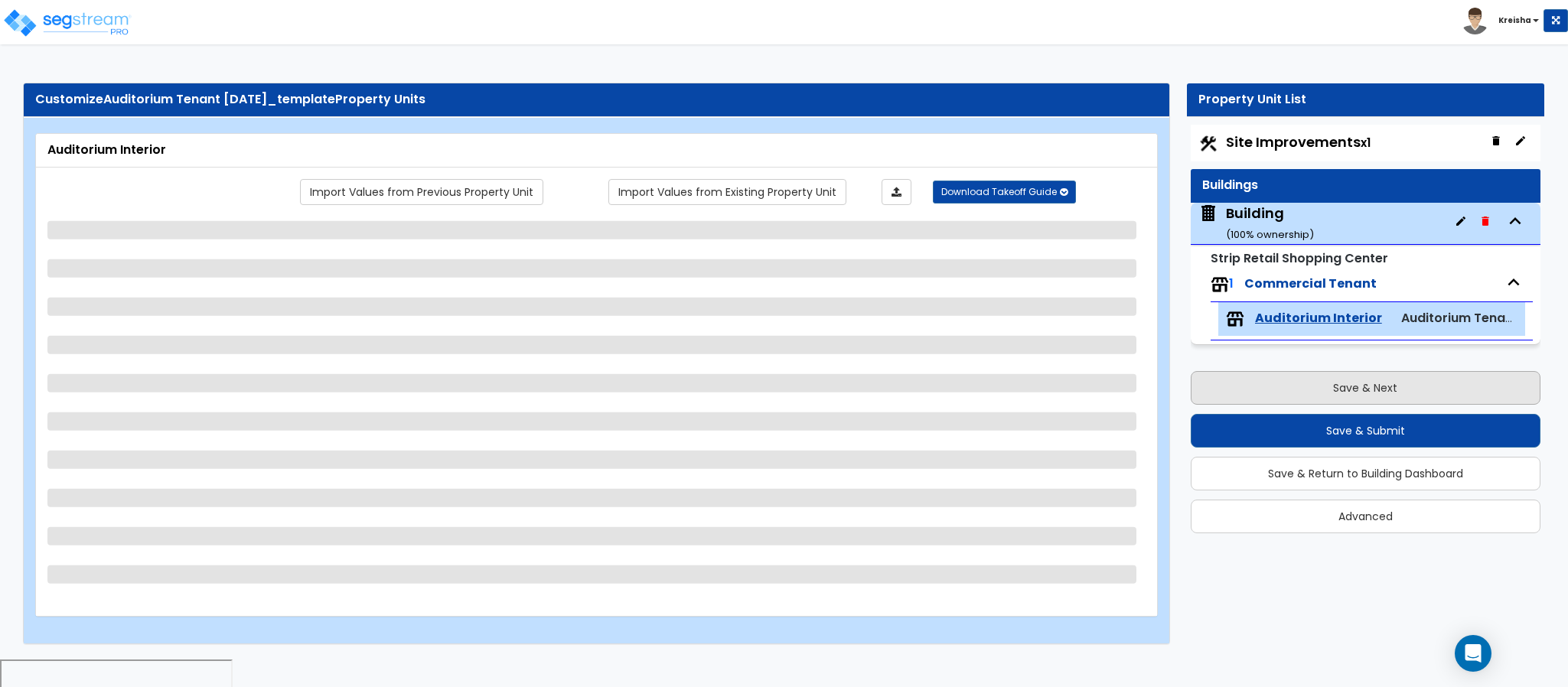
select select "1"
select select "2"
select select "1"
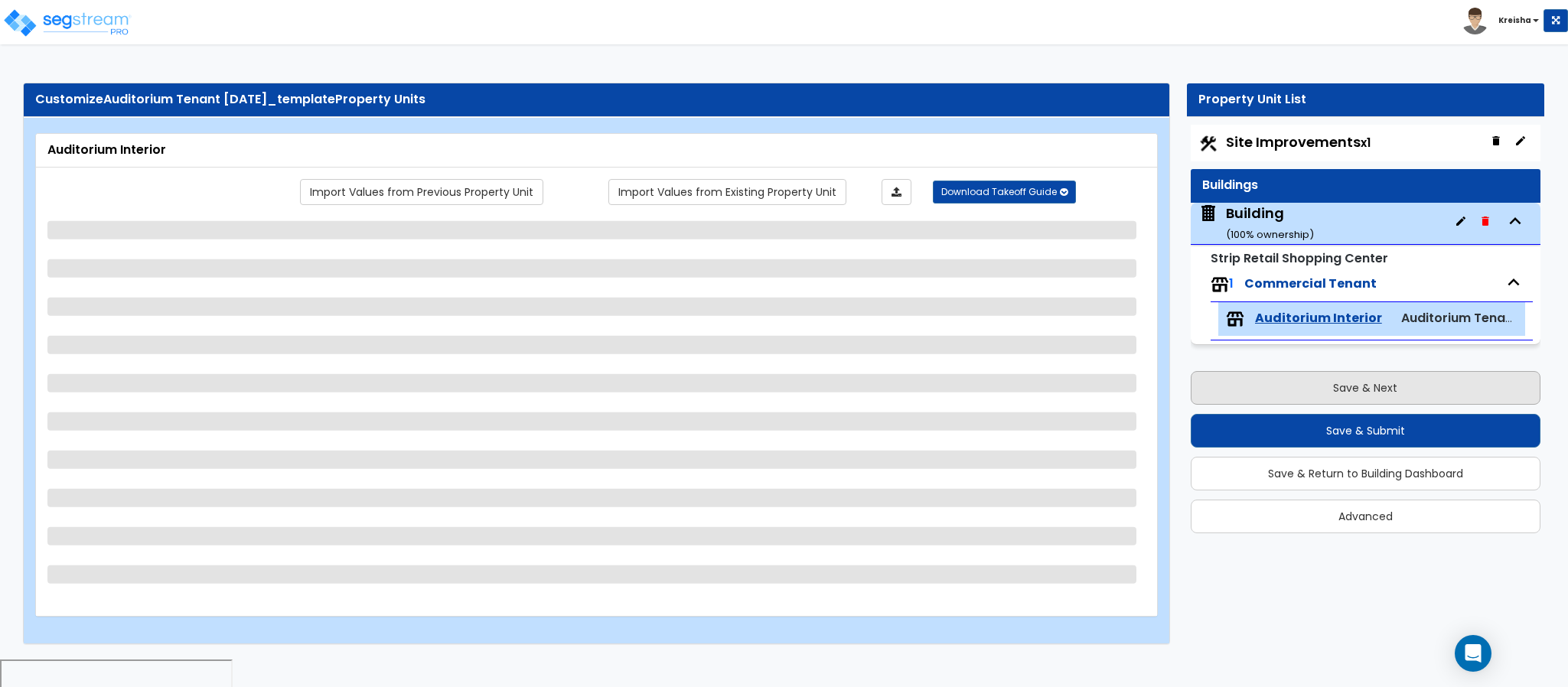
select select "6"
select select "1"
select select "2"
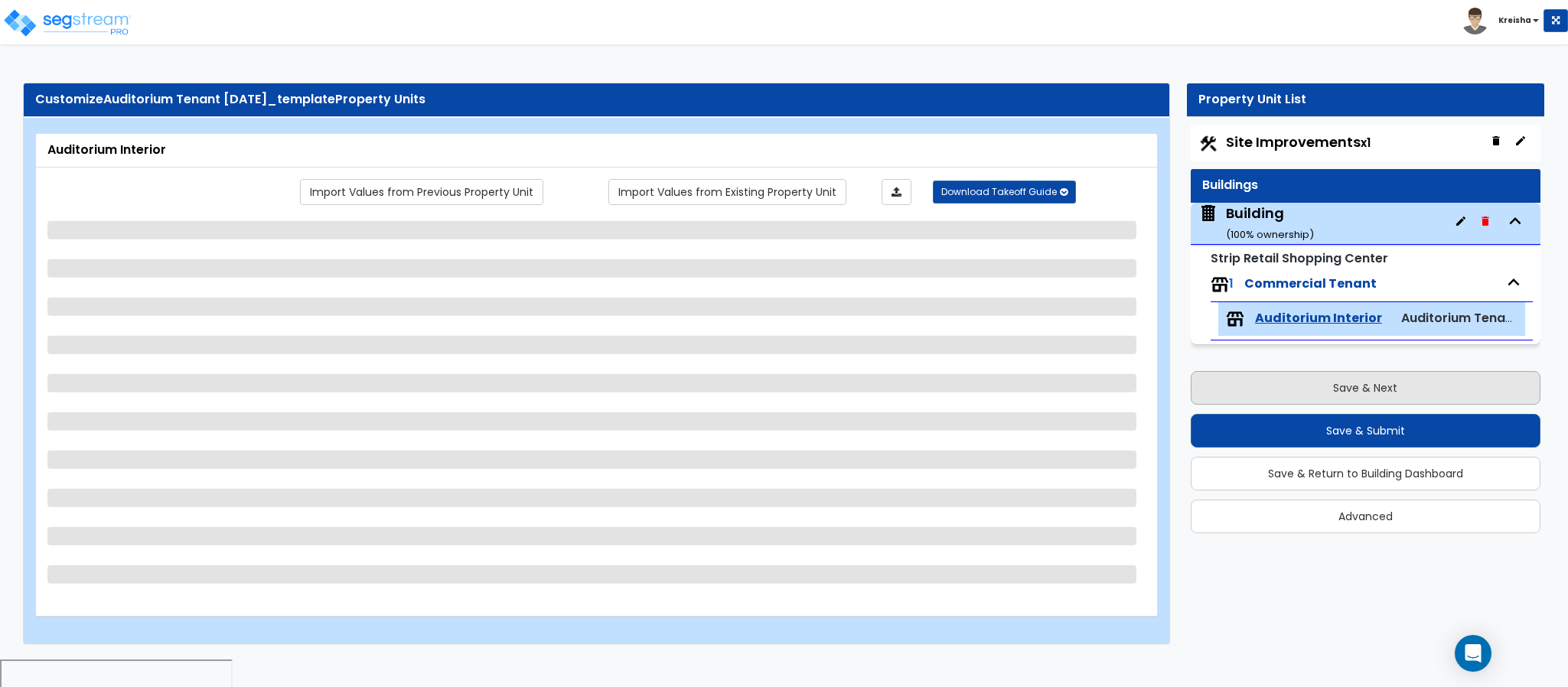
select select "1"
select select "7"
select select "1"
select select "4"
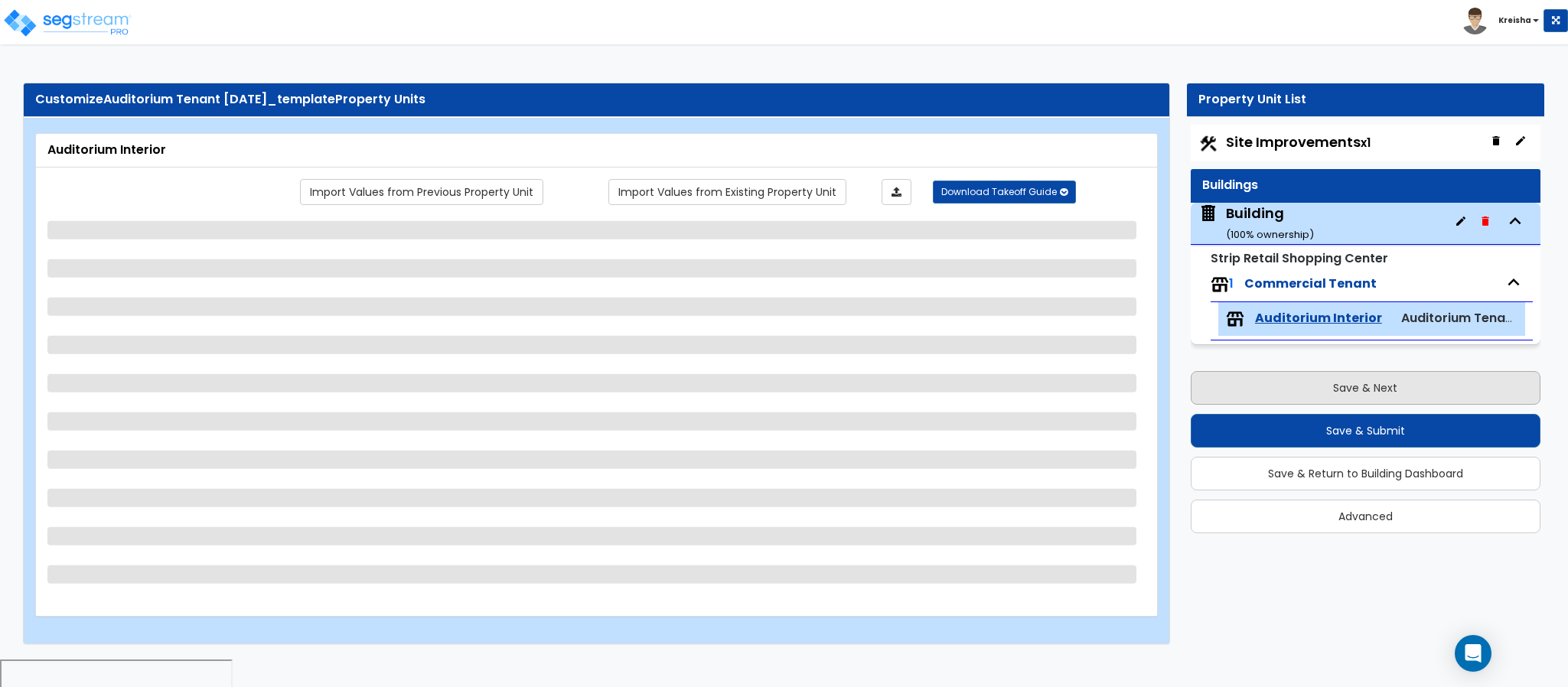
select select "7"
select select "1"
select select "2"
select select "1"
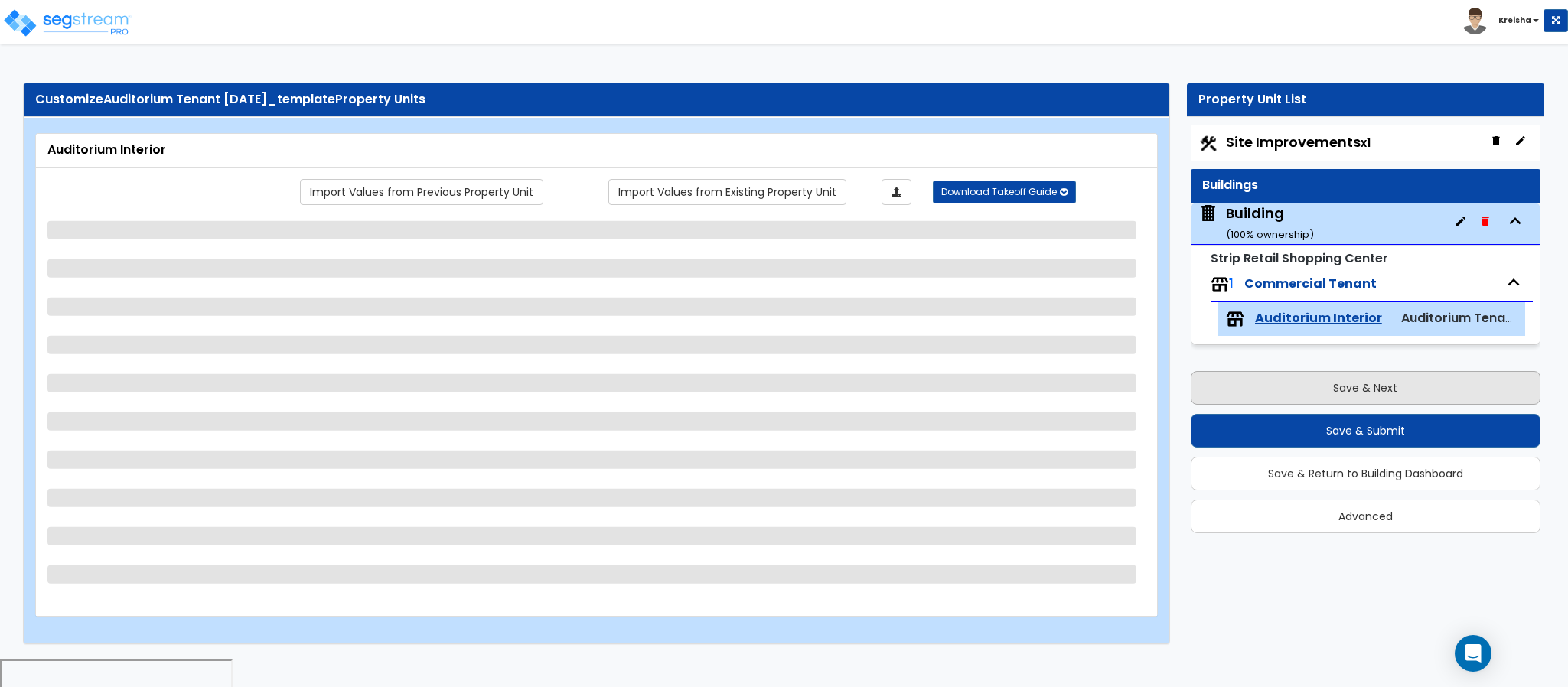
select select "4"
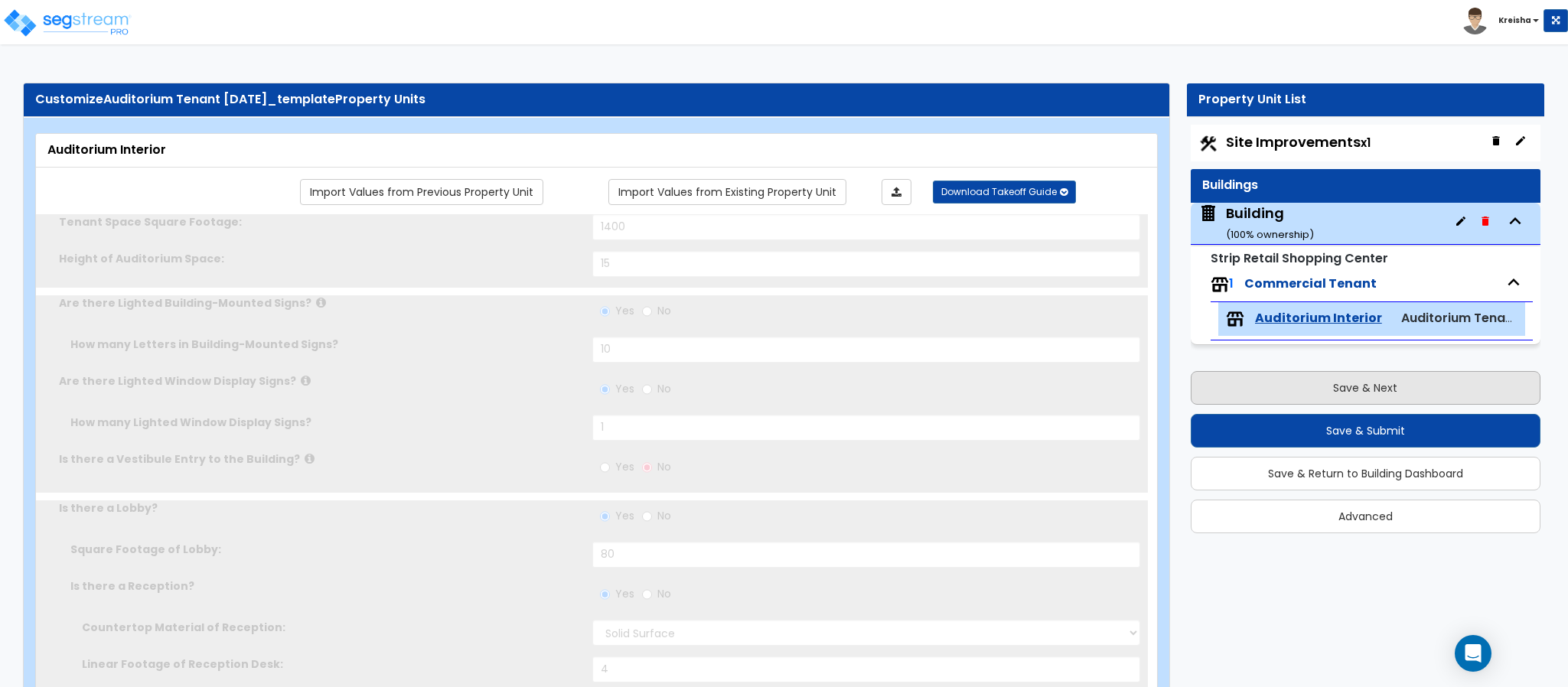
radio input "true"
select select "1"
radio input "true"
select select "2"
select select "7"
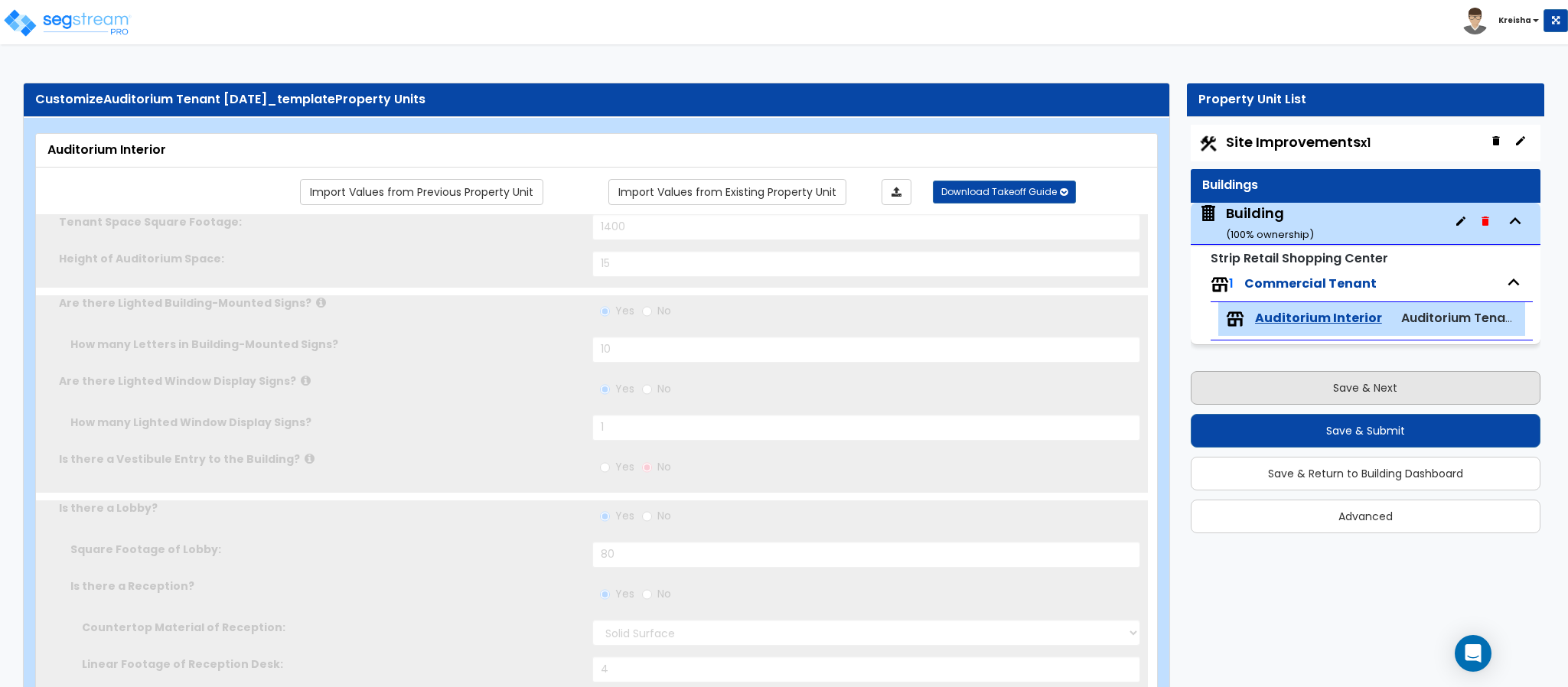
type input "60"
select select "1"
select select "5"
type input "2"
type input "1"
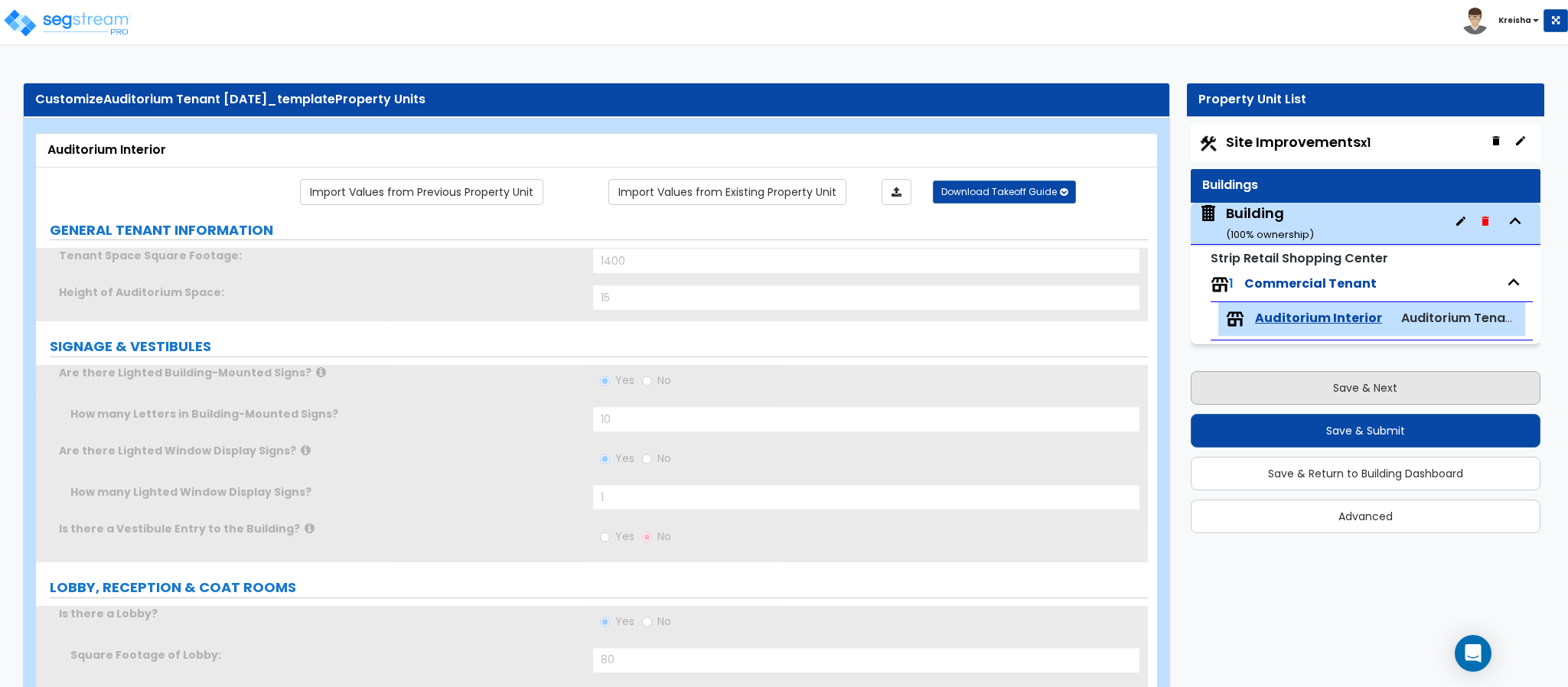
scroll to position [1801, 0]
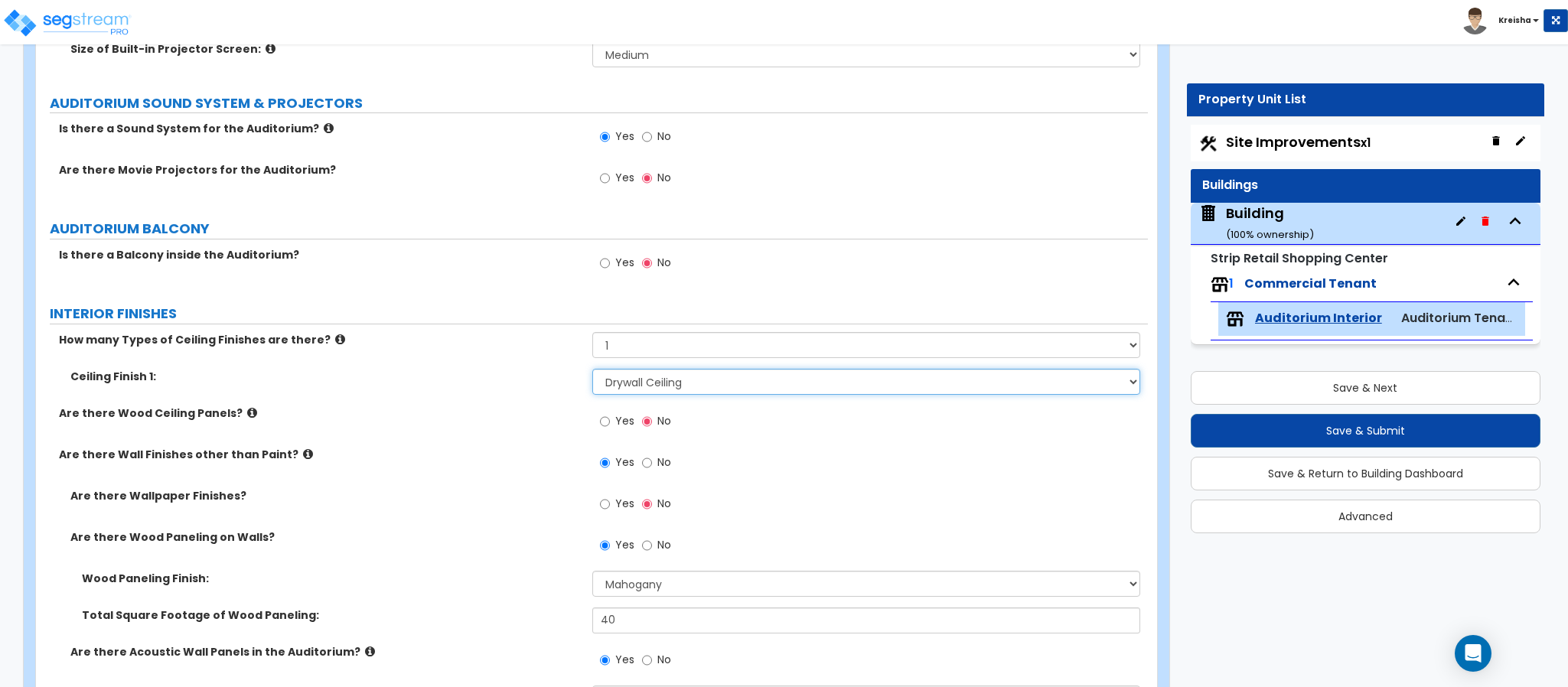
click at [1082, 379] on select "Please Choose One Drywall Ceiling Open Ceiling Drop Ceiling" at bounding box center [866, 381] width 548 height 26
select select "3"
click at [592, 372] on select "Please Choose One Drywall Ceiling Open Ceiling Drop Ceiling" at bounding box center [866, 381] width 548 height 26
click at [915, 496] on div "Yes No" at bounding box center [870, 508] width 557 height 41
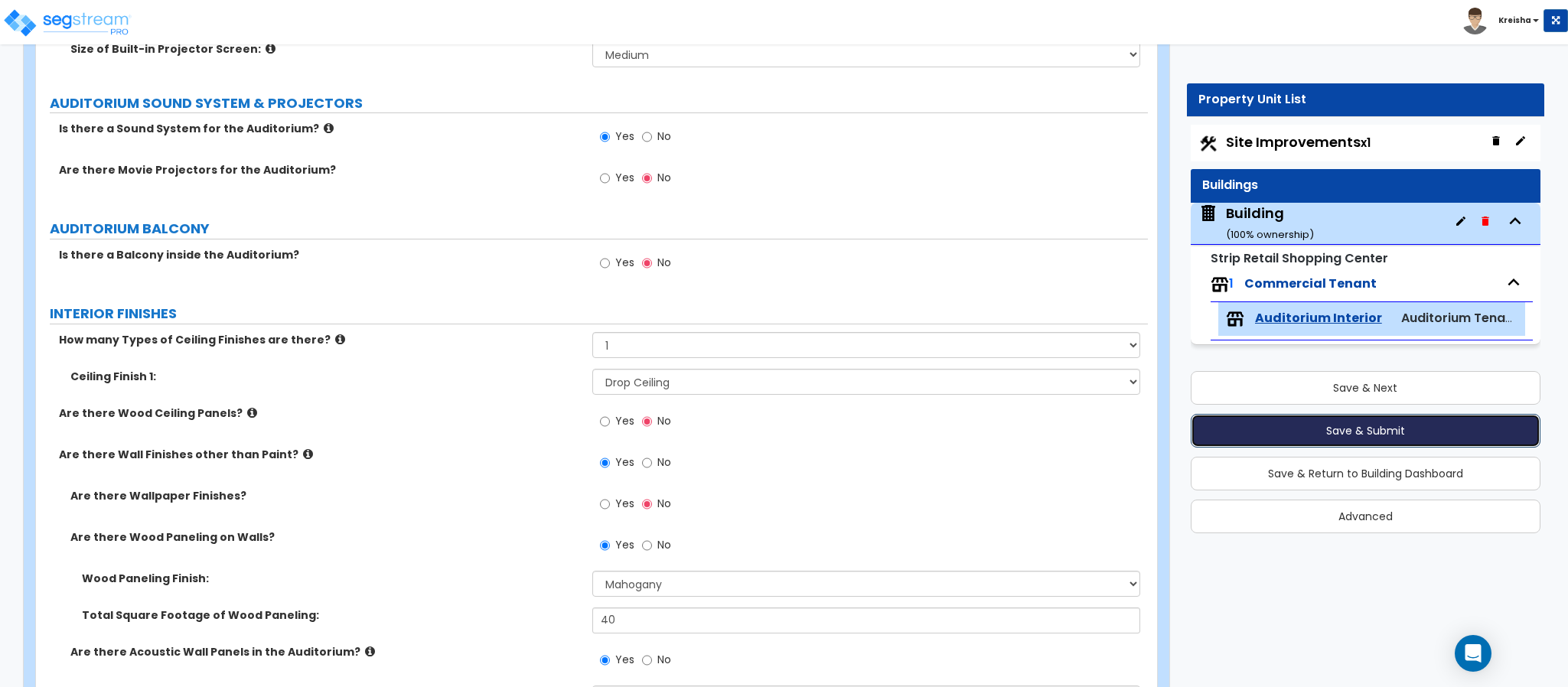
click at [1224, 432] on button "Save & Submit" at bounding box center [1365, 431] width 350 height 34
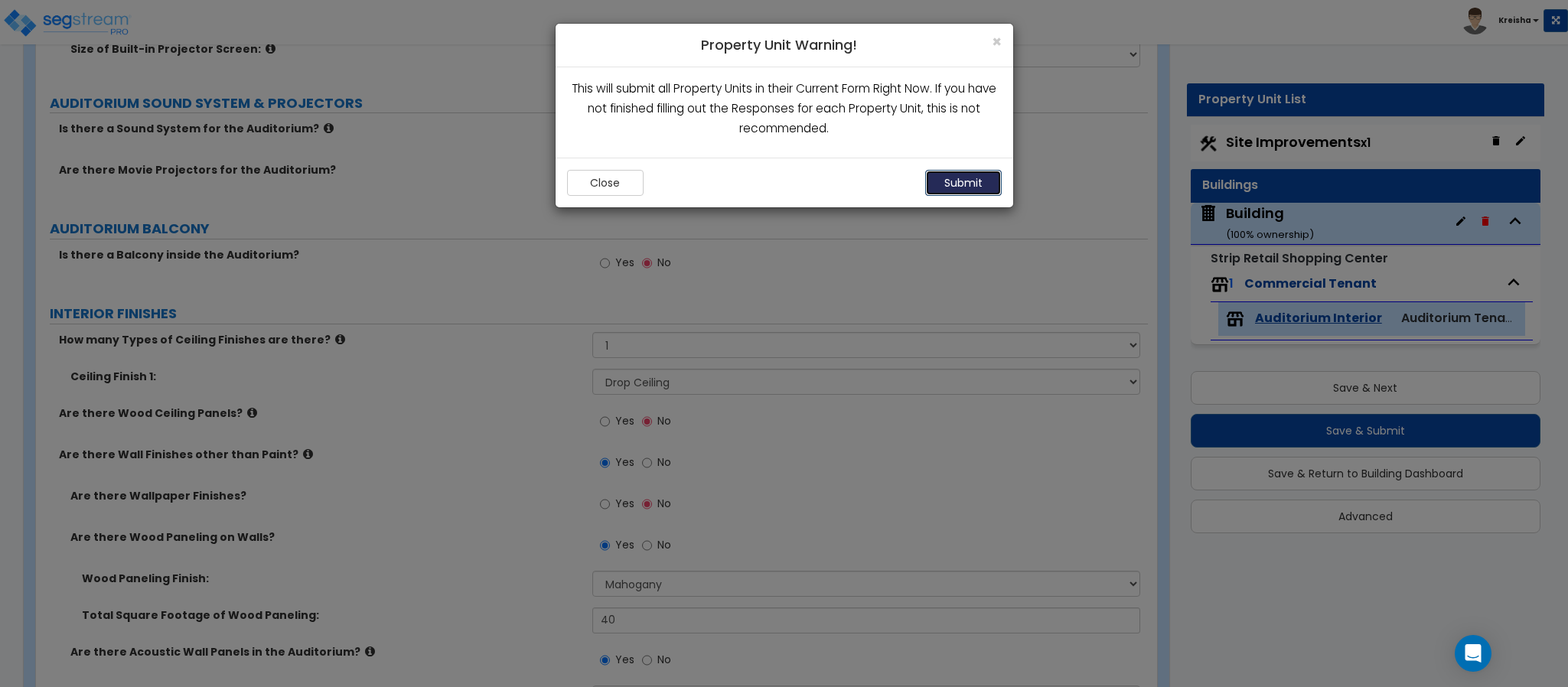
click at [962, 190] on button "Submit" at bounding box center [963, 182] width 77 height 26
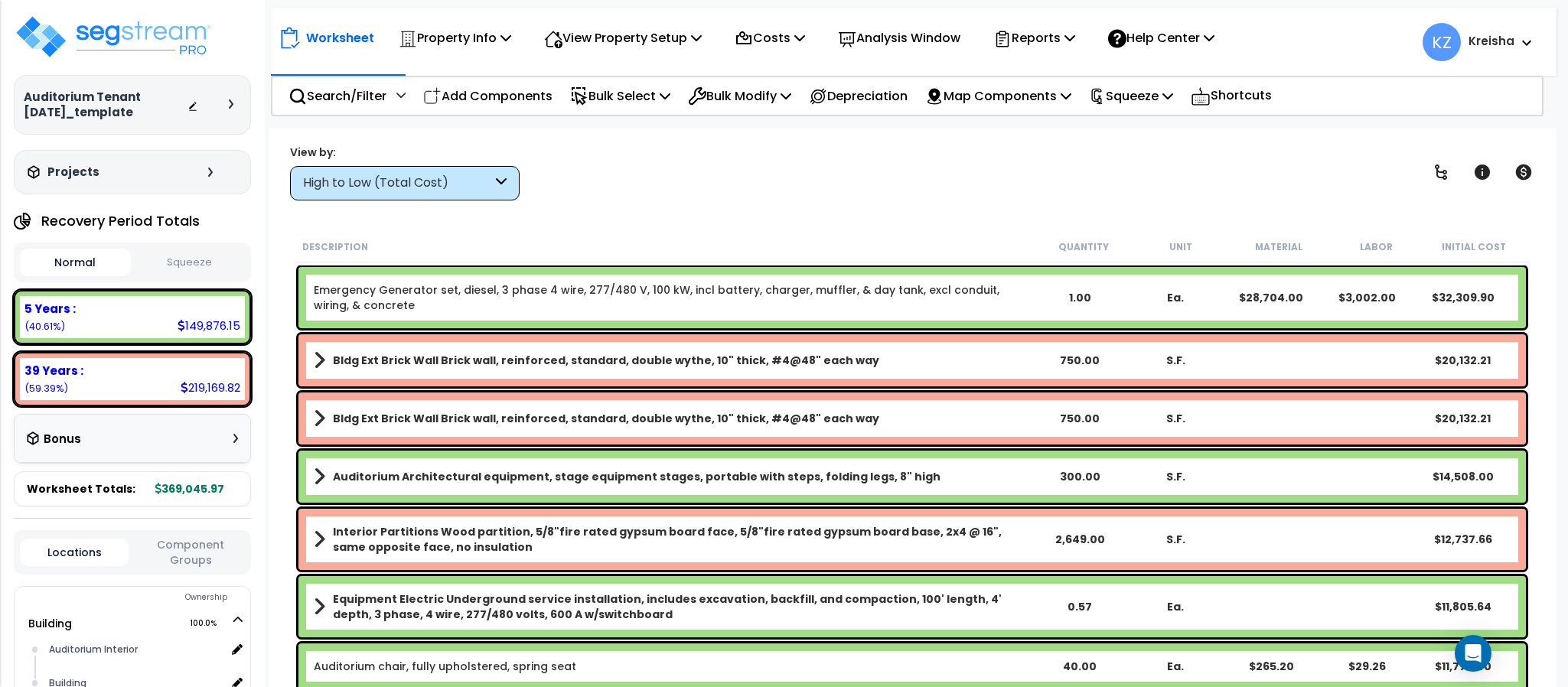
click at [751, 174] on div "View by: High to Low (Total Cost) High to Low (Total Cost)" at bounding box center [911, 172] width 1255 height 56
drag, startPoint x: 1441, startPoint y: 175, endPoint x: 289, endPoint y: 684, distance: 1259.4
click at [1441, 173] on icon at bounding box center [1441, 172] width 18 height 18
click at [1441, 170] on icon at bounding box center [1441, 172] width 18 height 18
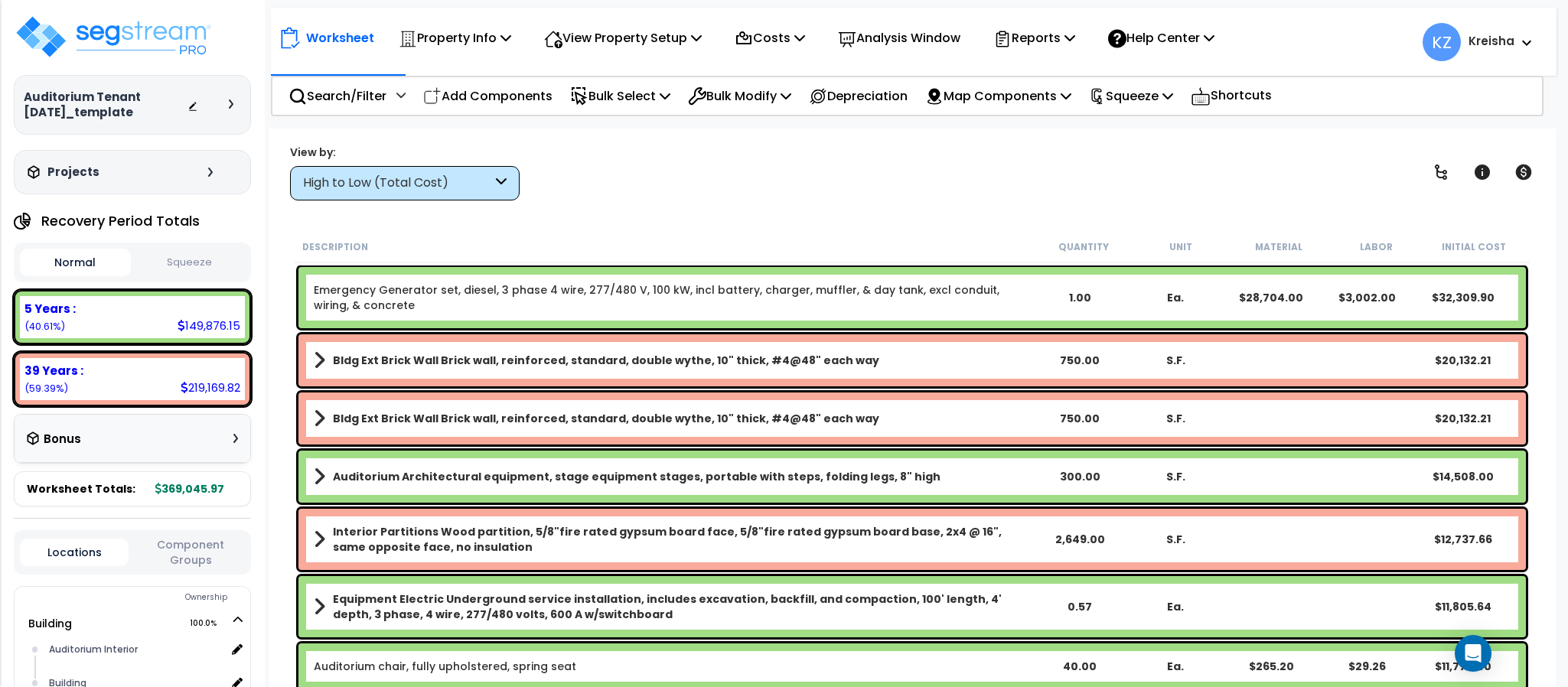
click at [629, 179] on div "View by: High to Low (Total Cost) High to Low (Total Cost)" at bounding box center [911, 172] width 1255 height 56
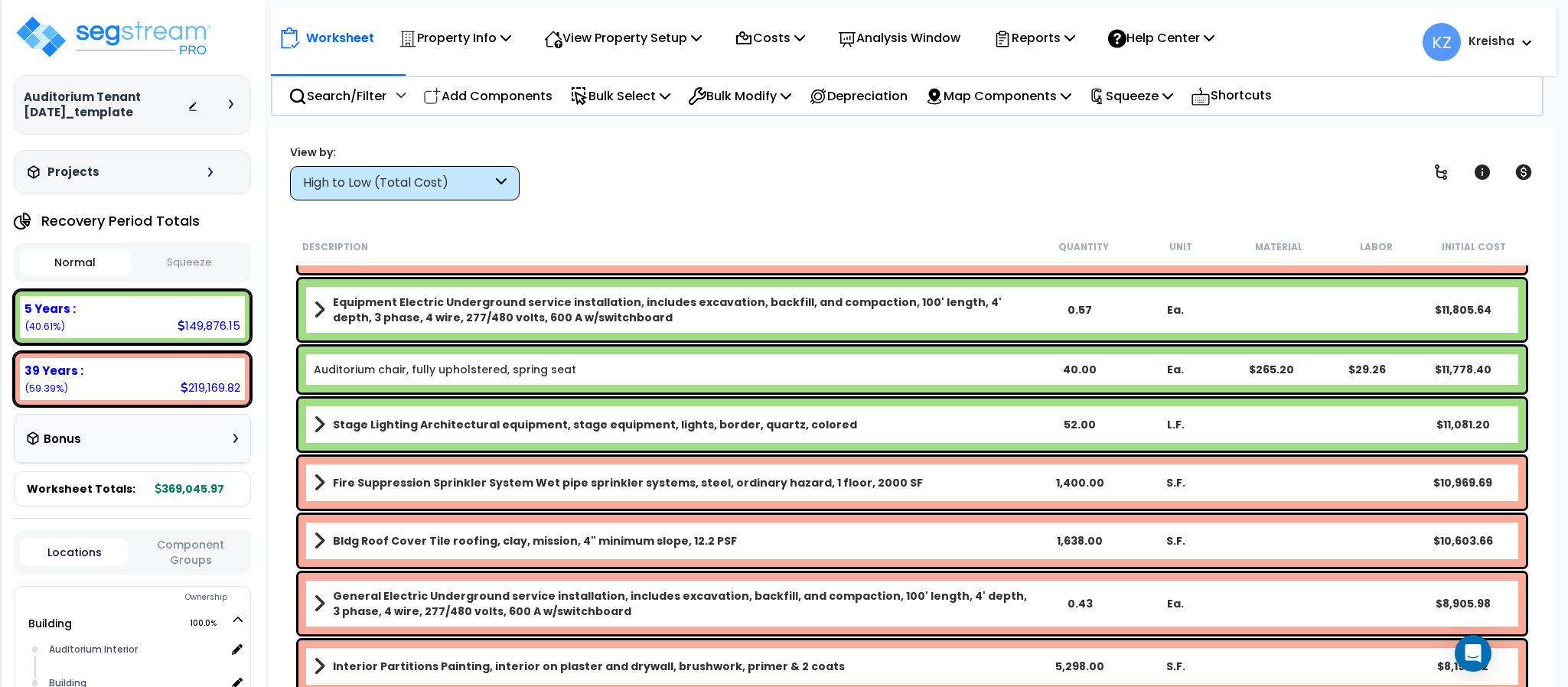
scroll to position [306, 0]
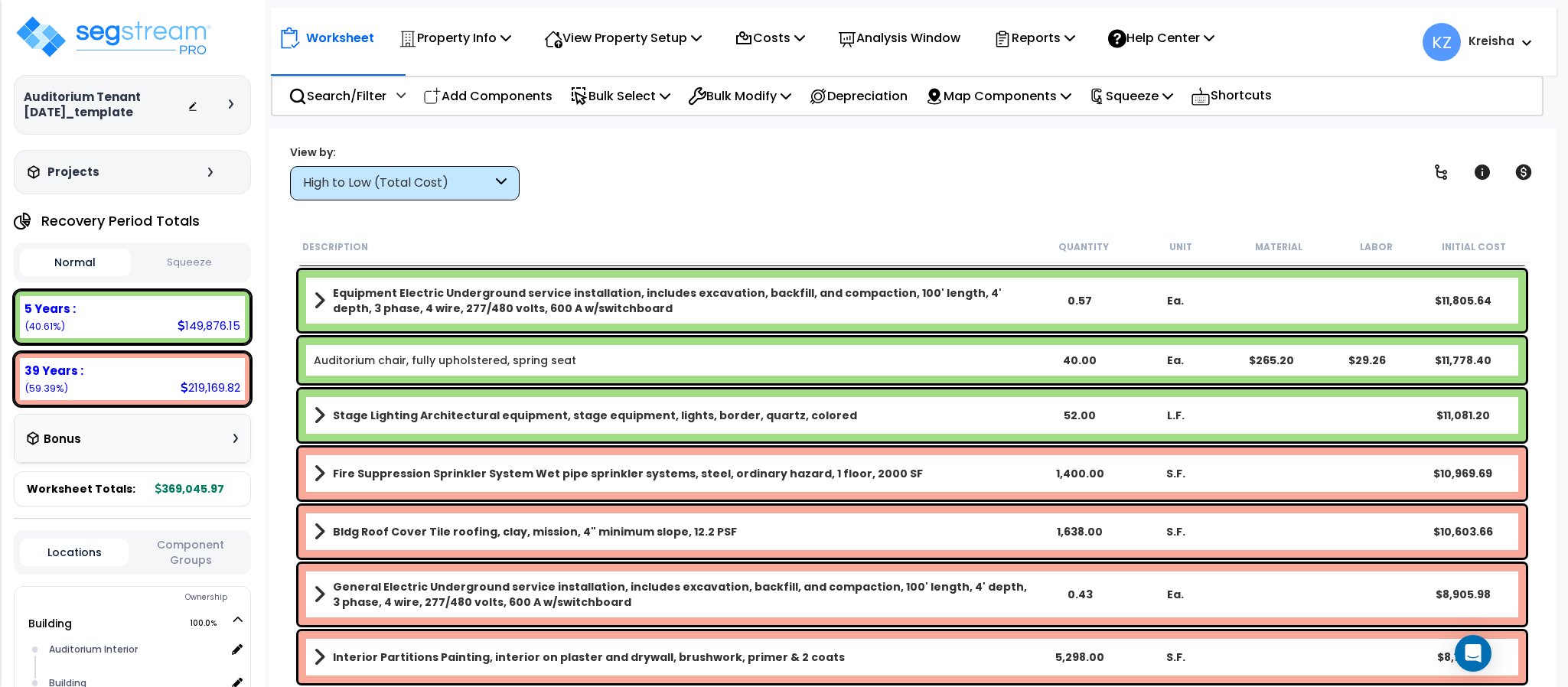
click at [194, 556] on button "Component Groups" at bounding box center [190, 552] width 108 height 32
click at [474, 175] on div "High to Low (Total Cost)" at bounding box center [397, 183] width 189 height 17
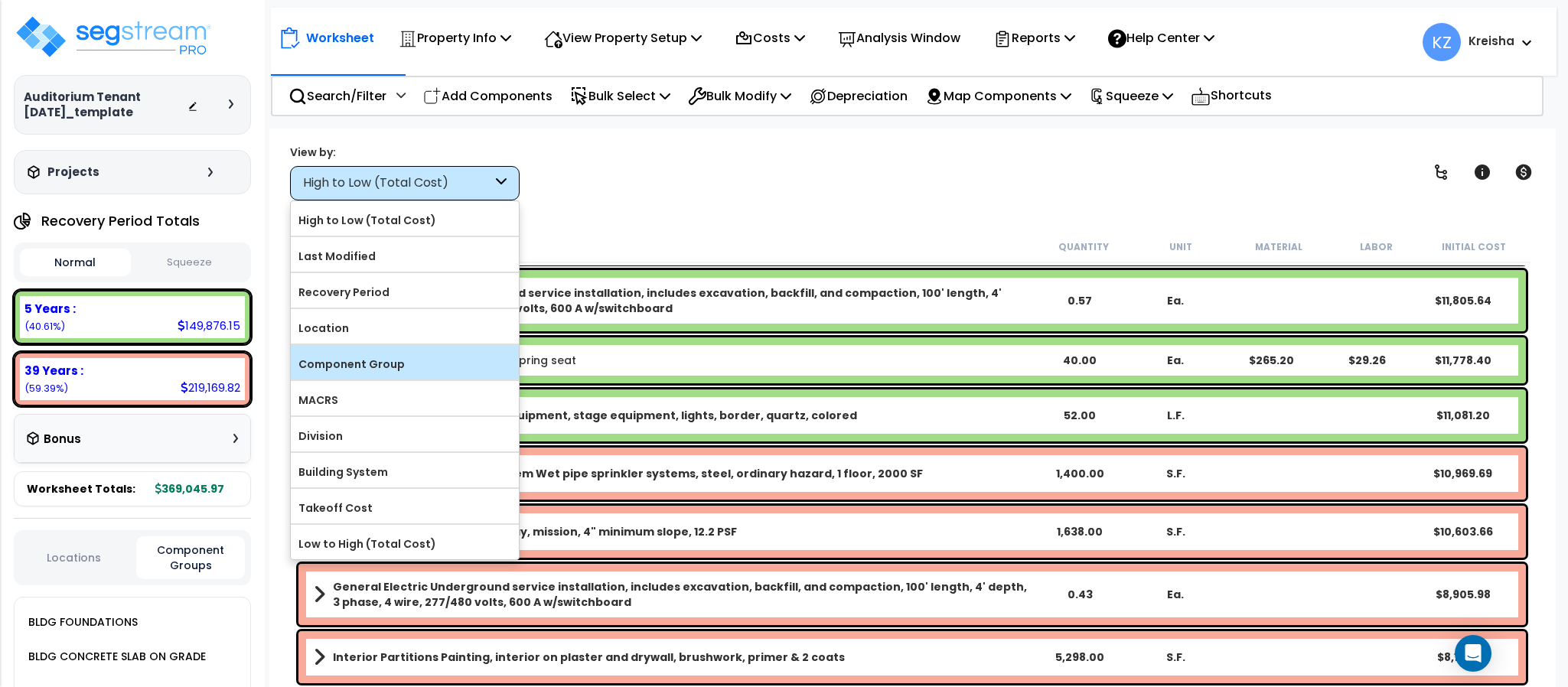
click at [382, 359] on label "Component Group" at bounding box center [405, 365] width 228 height 23
click at [0, 0] on input "Component Group" at bounding box center [0, 0] width 0 height 0
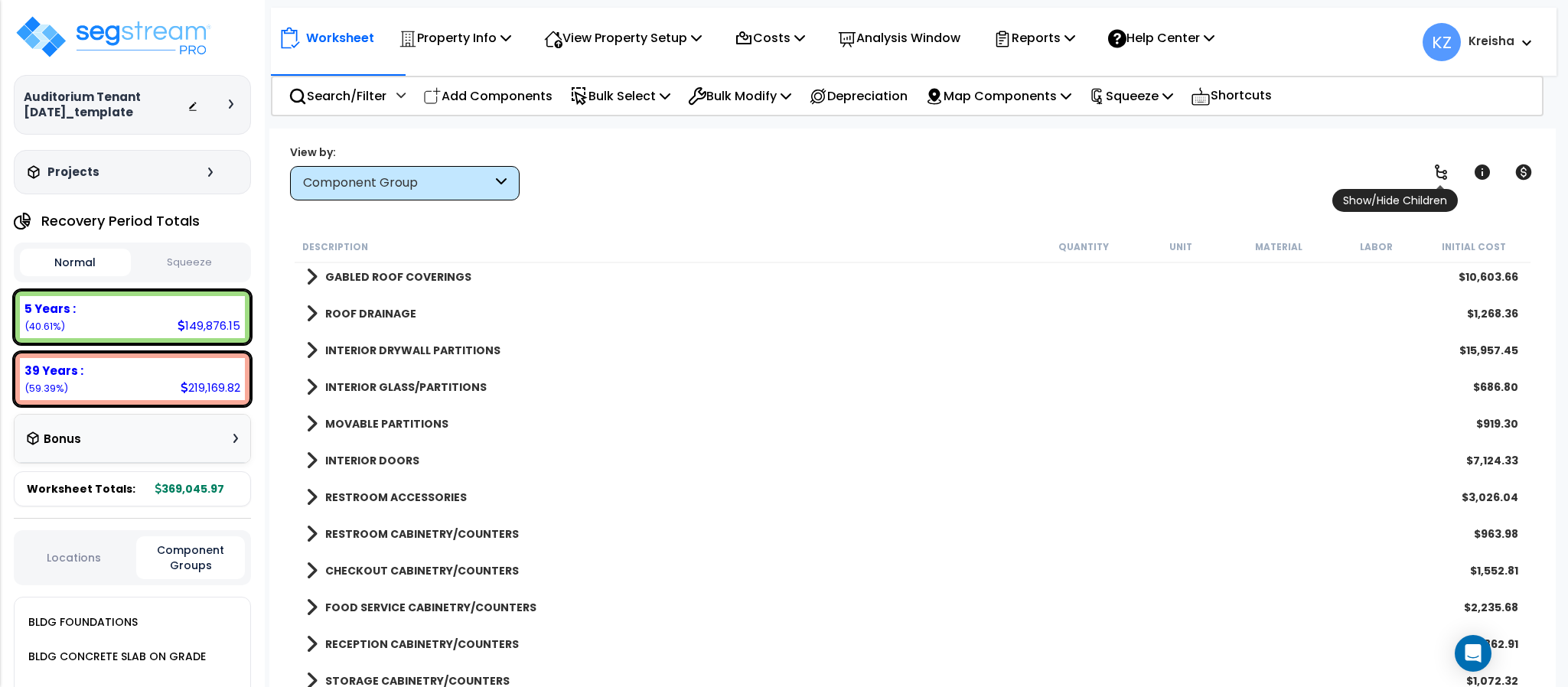
click at [1436, 177] on icon at bounding box center [1441, 172] width 18 height 18
click at [1436, 175] on icon at bounding box center [1441, 172] width 18 height 18
click at [1436, 174] on icon at bounding box center [1441, 172] width 18 height 18
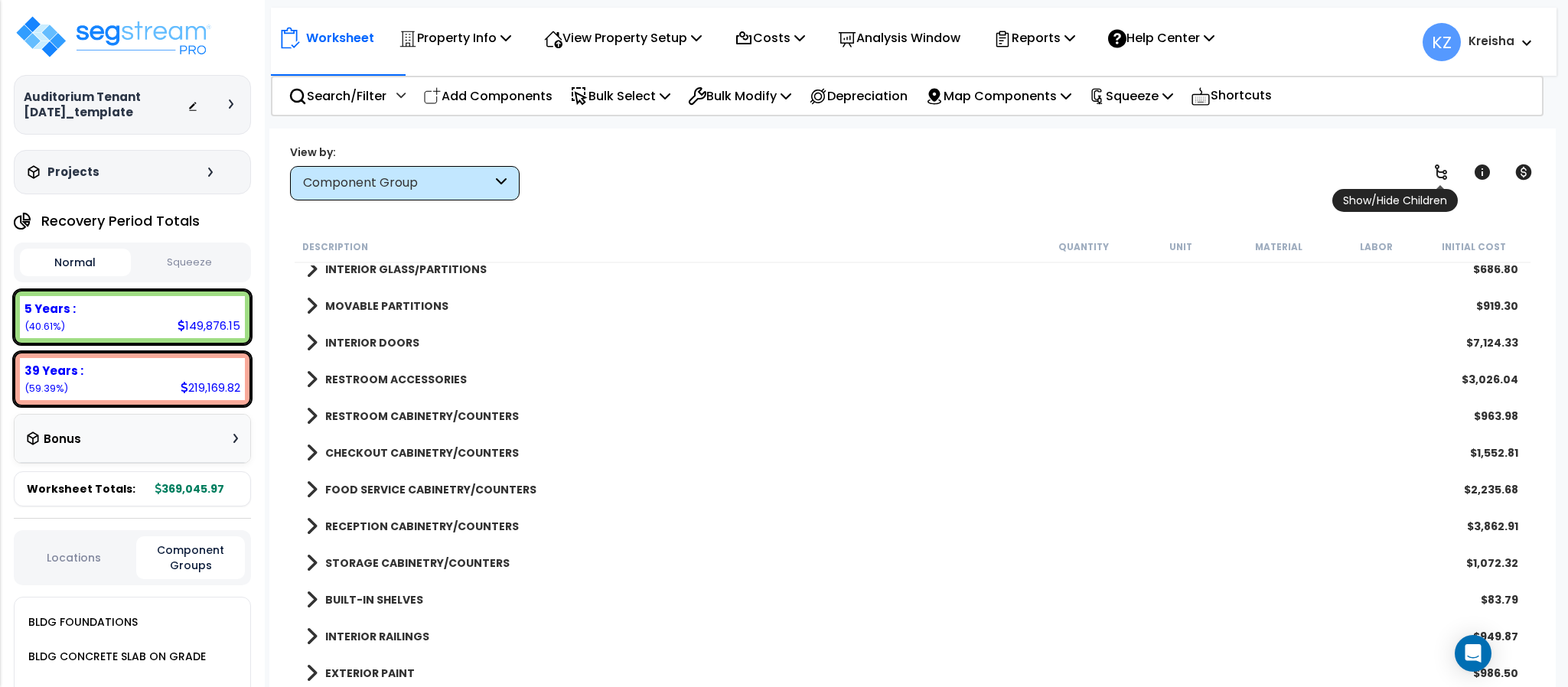
click at [1446, 164] on link at bounding box center [1441, 172] width 34 height 34
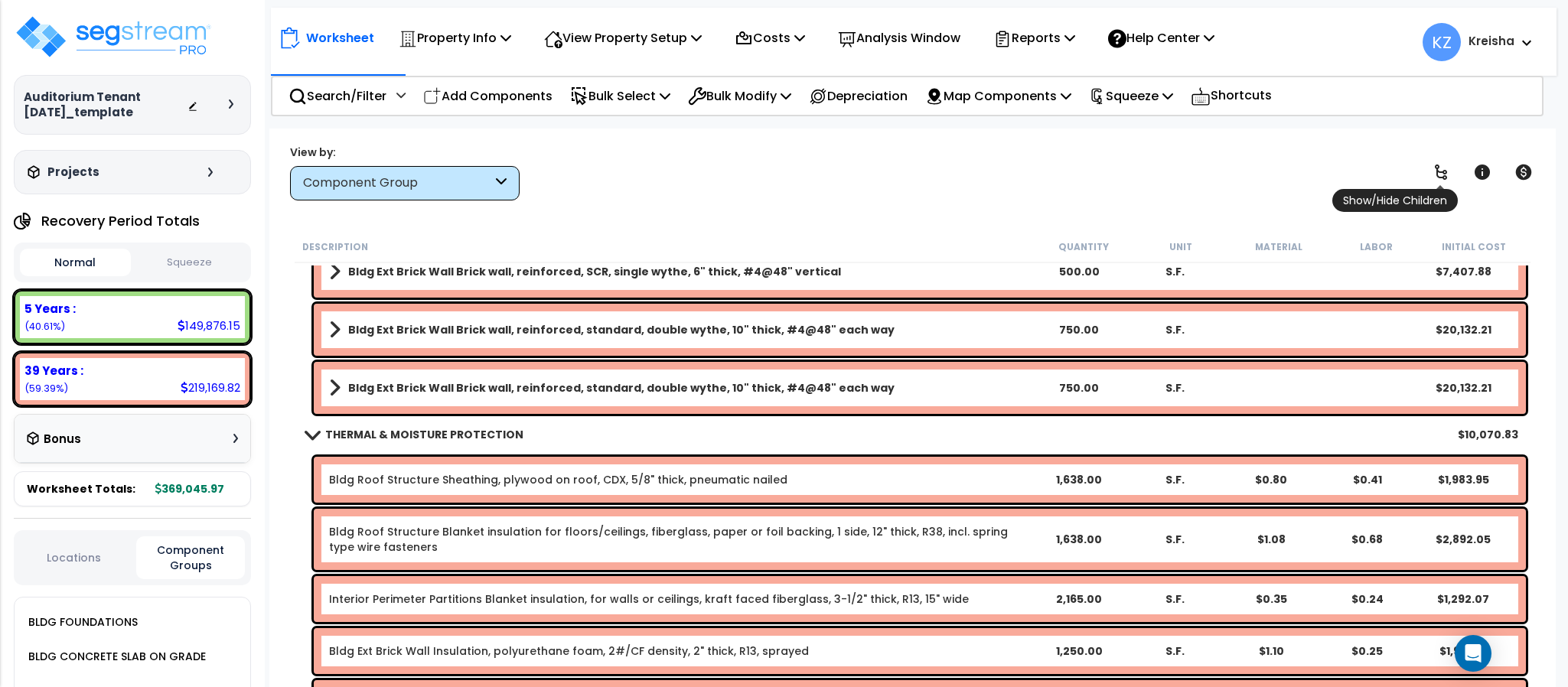
scroll to position [1219, 0]
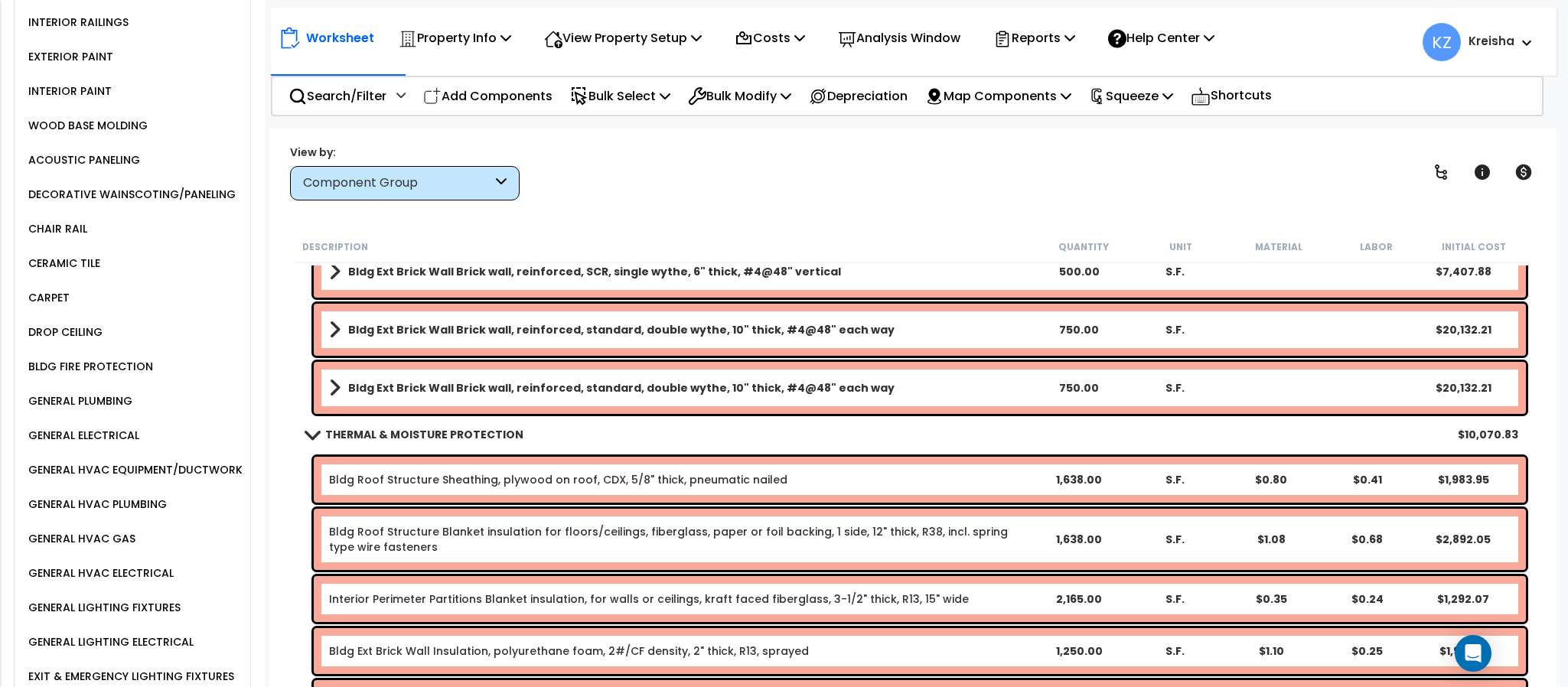
click at [79, 335] on div "DROP CEILING" at bounding box center [64, 332] width 78 height 18
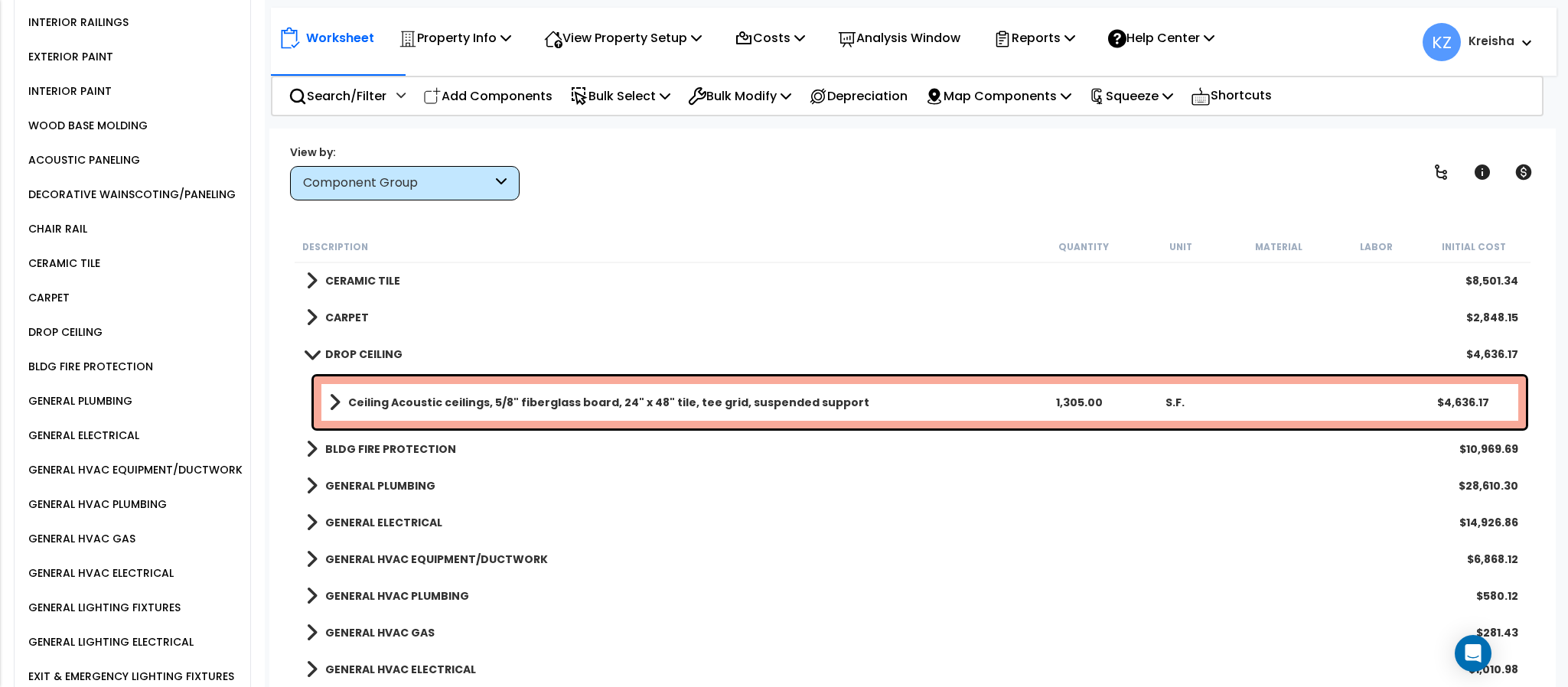
scroll to position [918, 0]
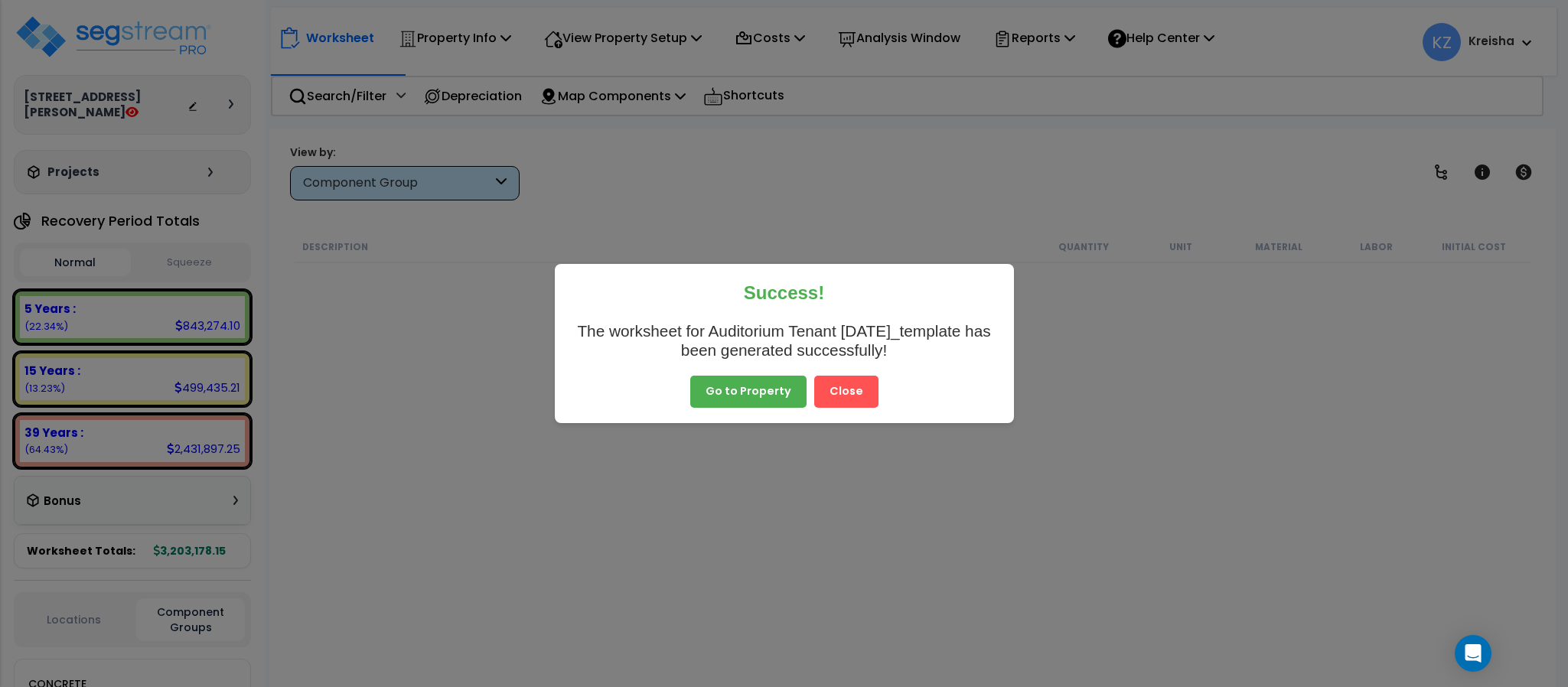
scroll to position [260, 0]
